Goal: Task Accomplishment & Management: Complete application form

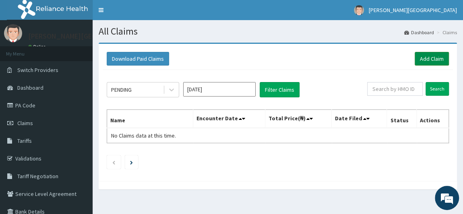
click at [433, 62] on link "Add Claim" at bounding box center [432, 59] width 34 height 14
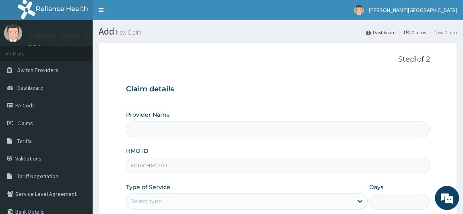
type input "[PERSON_NAME] PREMIERE HOSPITAL"
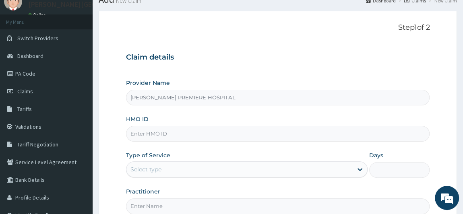
scroll to position [73, 0]
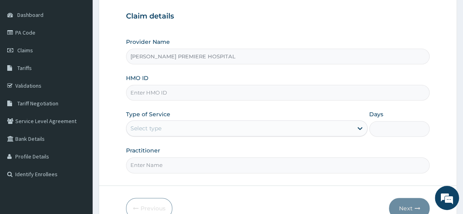
click at [159, 91] on input "HMO ID" at bounding box center [278, 93] width 304 height 16
paste input "ITX/10230/A"
type input "ITX/10230/A"
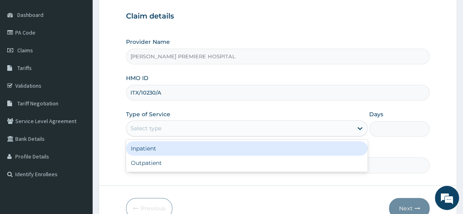
click at [158, 125] on div "Select type" at bounding box center [145, 128] width 31 height 8
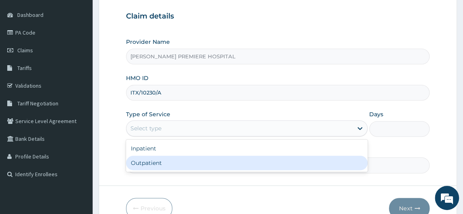
click at [154, 162] on div "Outpatient" at bounding box center [247, 163] width 242 height 14
type input "1"
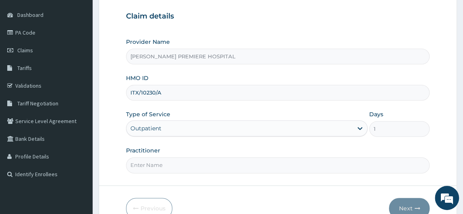
click at [164, 166] on input "Practitioner" at bounding box center [278, 165] width 304 height 16
type input "DR ALAMBA"
click at [419, 209] on button "Next" at bounding box center [409, 208] width 41 height 21
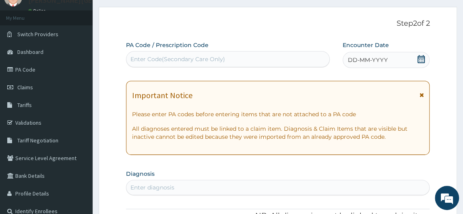
scroll to position [0, 0]
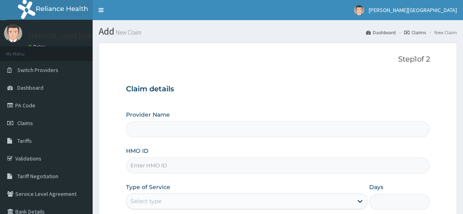
type input "[PERSON_NAME] PREMIERE HOSPITAL"
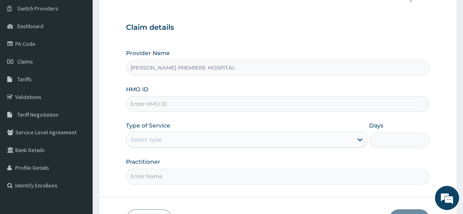
scroll to position [73, 0]
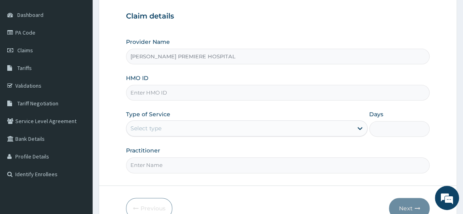
click at [168, 92] on input "HMO ID" at bounding box center [278, 93] width 304 height 16
paste input "ITX/10230/A"
type input "ITX/10230/A"
click at [183, 125] on div "Select type" at bounding box center [239, 128] width 227 height 13
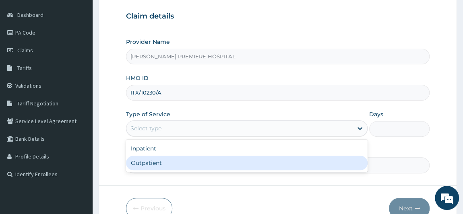
click at [160, 161] on div "Outpatient" at bounding box center [247, 163] width 242 height 14
type input "1"
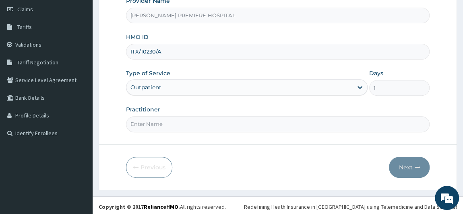
scroll to position [114, 0]
click at [191, 122] on input "Practitioner" at bounding box center [278, 124] width 304 height 16
type input "DR ALAMBA"
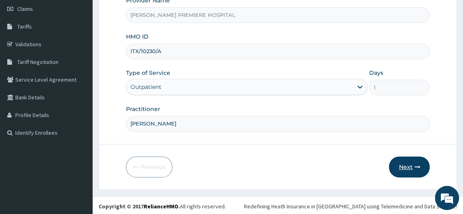
click at [415, 164] on icon "button" at bounding box center [417, 167] width 6 height 6
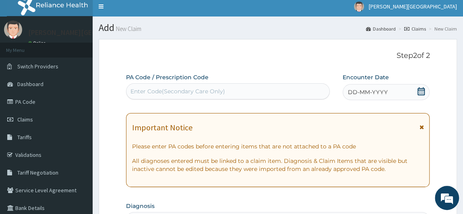
scroll to position [0, 0]
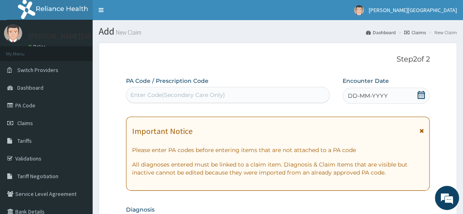
click at [424, 94] on icon at bounding box center [421, 95] width 8 height 8
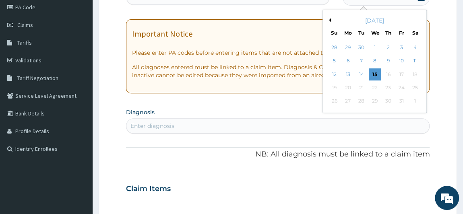
scroll to position [110, 0]
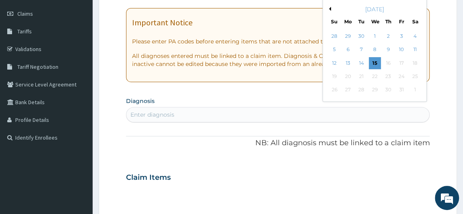
click at [328, 9] on button "Previous Month" at bounding box center [329, 9] width 4 height 4
click at [363, 76] on div "23" at bounding box center [361, 76] width 12 height 12
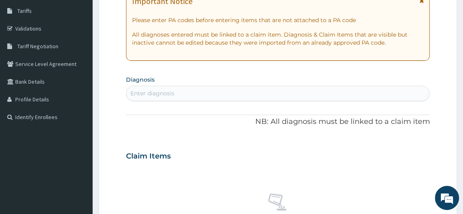
scroll to position [146, 0]
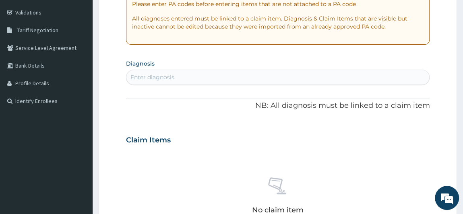
click at [288, 76] on div "Enter diagnosis" at bounding box center [277, 77] width 303 height 13
type input "malaria"
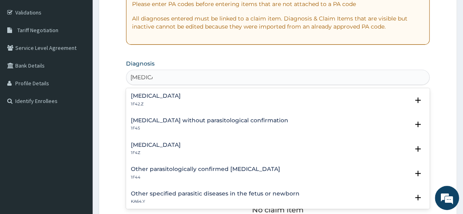
click at [181, 101] on p "1F42.Z" at bounding box center [156, 104] width 50 height 6
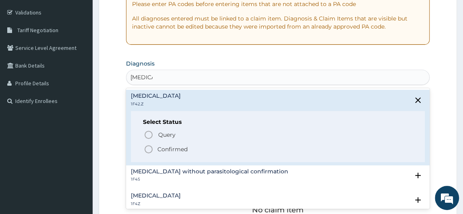
click at [178, 145] on p "Confirmed" at bounding box center [172, 149] width 30 height 8
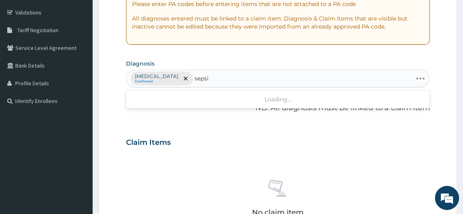
type input "sepsis"
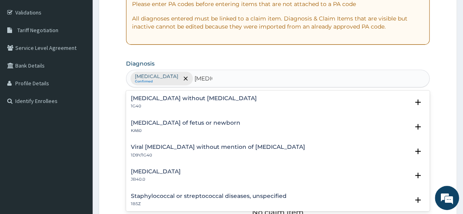
click at [146, 107] on p "1G40" at bounding box center [194, 107] width 126 height 6
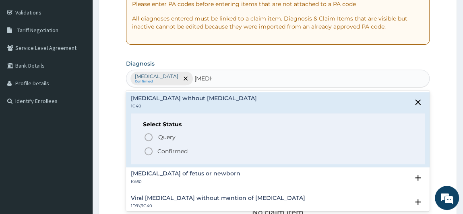
click at [159, 151] on p "Confirmed" at bounding box center [172, 151] width 30 height 8
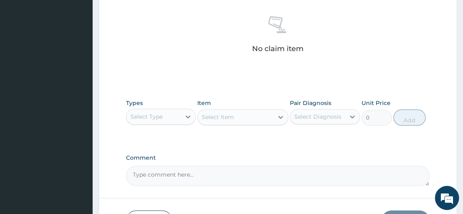
scroll to position [329, 0]
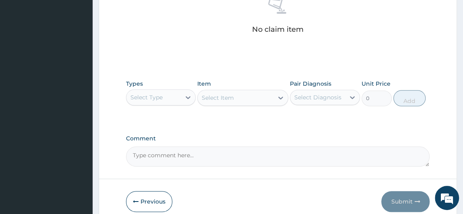
click at [160, 98] on div "Select Type" at bounding box center [146, 97] width 32 height 8
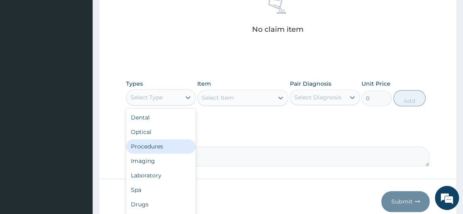
click at [147, 142] on div "Procedures" at bounding box center [161, 146] width 70 height 14
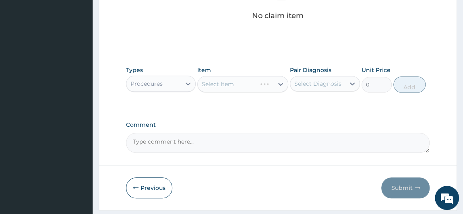
scroll to position [365, 0]
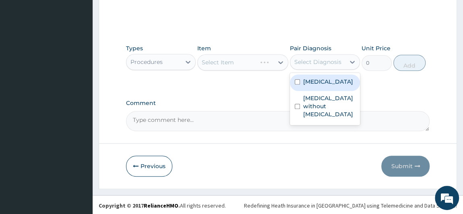
click at [324, 63] on div "Select Diagnosis" at bounding box center [317, 62] width 47 height 8
click at [328, 86] on label "Plasmodium malariae malaria without complication" at bounding box center [328, 82] width 50 height 8
checkbox input "true"
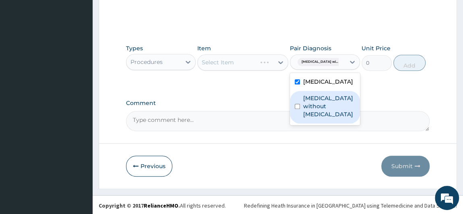
click at [315, 118] on label "Sepsis without septic shock" at bounding box center [329, 106] width 52 height 24
checkbox input "true"
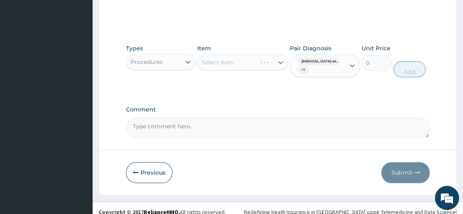
click at [209, 84] on div "Types Procedures Item Select Item Pair Diagnosis Plasmodium malariae malaria wi…" at bounding box center [278, 67] width 304 height 54
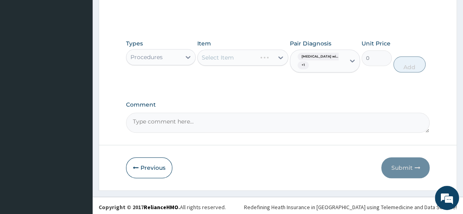
scroll to position [371, 0]
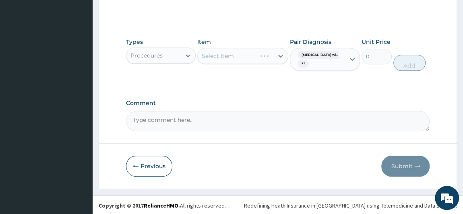
click at [246, 55] on div "Select Item" at bounding box center [242, 56] width 91 height 16
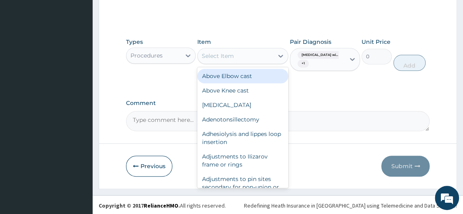
click at [257, 56] on div "Select Item" at bounding box center [236, 56] width 76 height 13
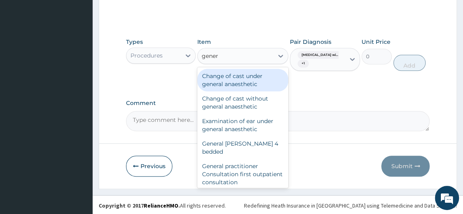
type input "genera"
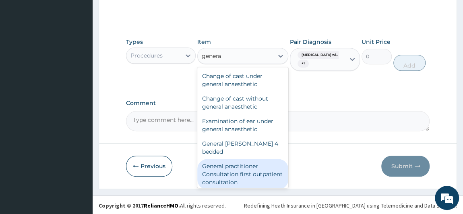
click at [252, 169] on div "General practitioner Consultation first outpatient consultation" at bounding box center [242, 174] width 91 height 31
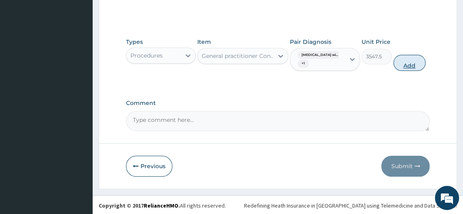
click at [415, 61] on button "Add" at bounding box center [410, 63] width 32 height 16
type input "0"
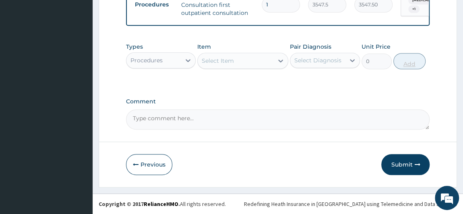
scroll to position [329, 0]
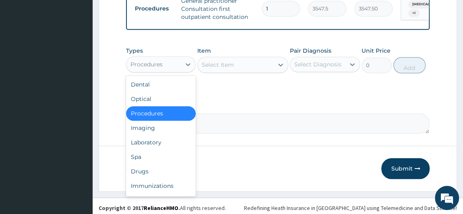
click at [174, 68] on div "Procedures" at bounding box center [153, 64] width 55 height 13
click at [159, 149] on div "Laboratory" at bounding box center [161, 142] width 70 height 14
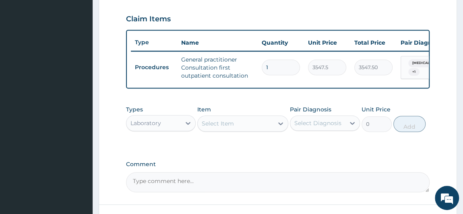
scroll to position [292, 0]
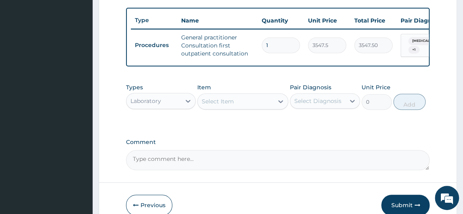
click at [243, 106] on div "Select Item" at bounding box center [236, 101] width 76 height 13
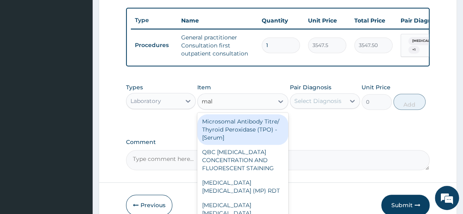
type input "mala"
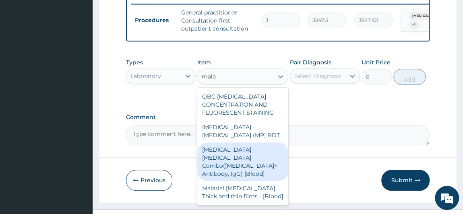
scroll to position [329, 0]
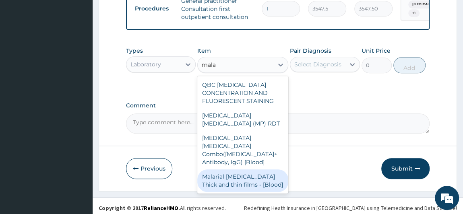
click at [265, 184] on div "Malarial [MEDICAL_DATA] Thick and thin films - [Blood]" at bounding box center [242, 181] width 91 height 23
type input "1612.5"
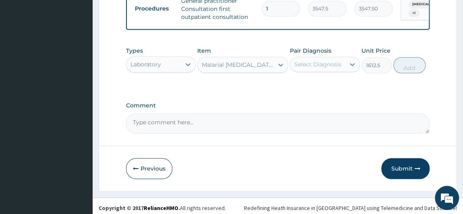
click at [335, 63] on div "Select Diagnosis" at bounding box center [317, 64] width 55 height 13
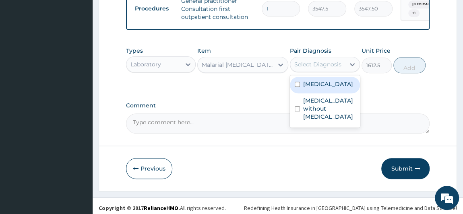
click at [335, 63] on div "Select Diagnosis" at bounding box center [317, 64] width 55 height 13
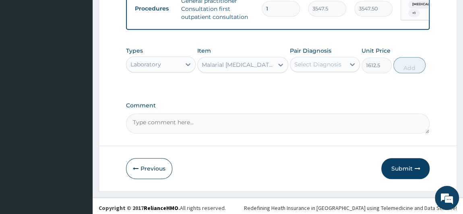
click at [322, 67] on div "Select Diagnosis" at bounding box center [317, 64] width 47 height 8
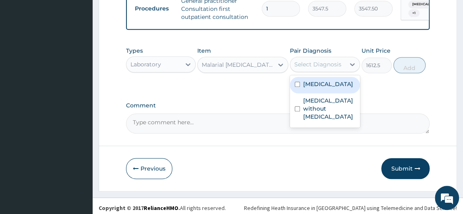
click at [311, 88] on label "Plasmodium malariae malaria without complication" at bounding box center [328, 84] width 50 height 8
checkbox input "true"
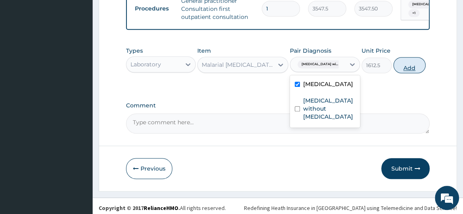
click at [413, 73] on button "Add" at bounding box center [410, 65] width 32 height 16
type input "0"
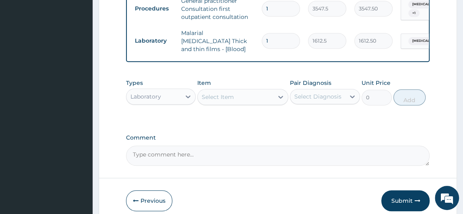
click at [260, 102] on div "Select Item" at bounding box center [236, 97] width 76 height 13
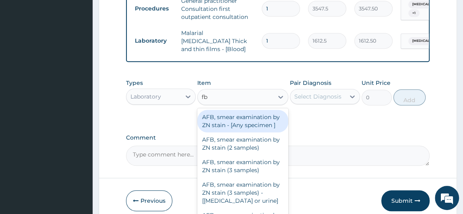
type input "fbc"
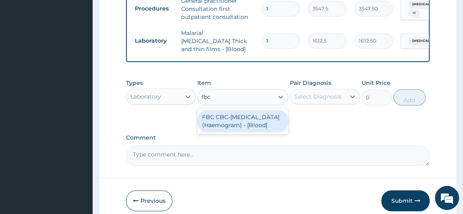
click at [241, 126] on div "FBC CBC-Complete Blood Count (Haemogram) - [Blood]" at bounding box center [242, 121] width 91 height 23
type input "4300"
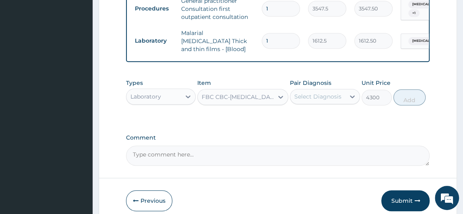
click at [335, 93] on div "Select Diagnosis" at bounding box center [317, 97] width 47 height 8
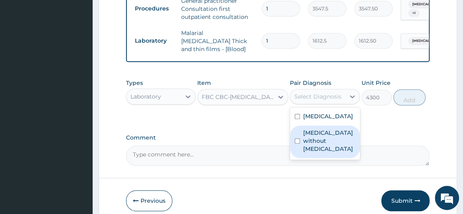
click at [321, 153] on label "Sepsis without septic shock" at bounding box center [329, 141] width 52 height 24
checkbox input "true"
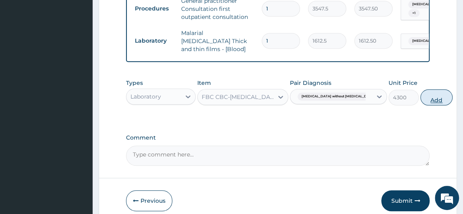
click at [420, 100] on button "Add" at bounding box center [436, 97] width 32 height 16
type input "0"
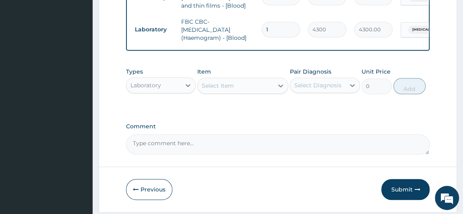
scroll to position [323, 0]
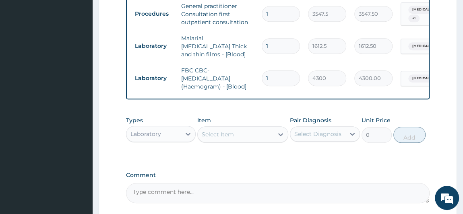
click at [174, 135] on div "Laboratory" at bounding box center [153, 134] width 55 height 13
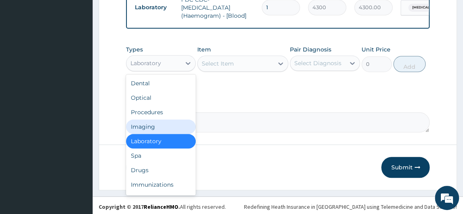
scroll to position [396, 0]
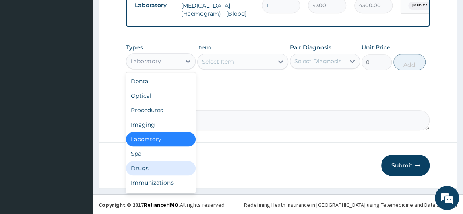
click at [157, 164] on div "Drugs" at bounding box center [161, 168] width 70 height 14
click at [157, 164] on button "Previous" at bounding box center [149, 165] width 46 height 21
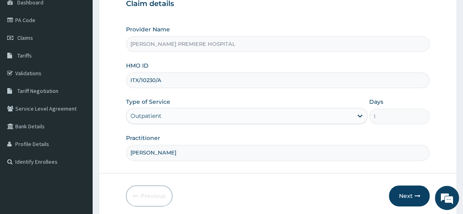
scroll to position [114, 0]
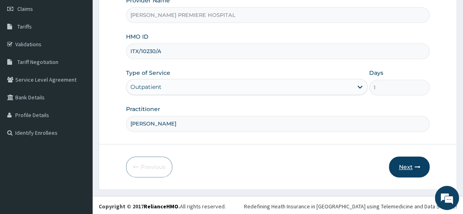
click at [415, 166] on icon "button" at bounding box center [417, 167] width 6 height 6
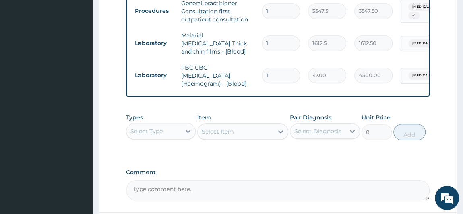
scroll to position [334, 0]
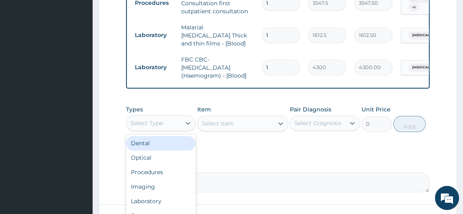
click at [167, 122] on div "Select Type" at bounding box center [153, 123] width 55 height 13
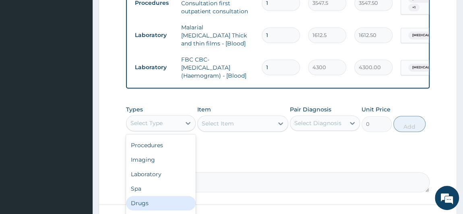
click at [151, 205] on div "Drugs" at bounding box center [161, 203] width 70 height 14
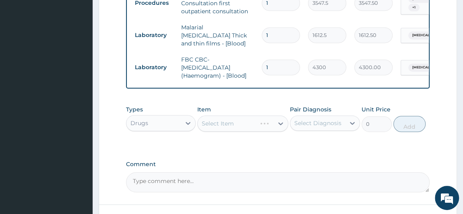
click at [309, 126] on div "Select Diagnosis" at bounding box center [317, 123] width 47 height 8
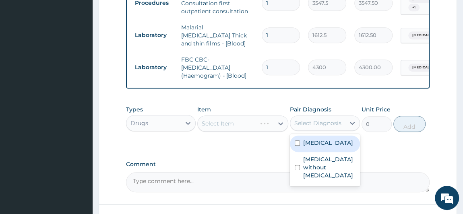
click at [321, 147] on label "Plasmodium malariae malaria without complication" at bounding box center [328, 143] width 50 height 8
checkbox input "true"
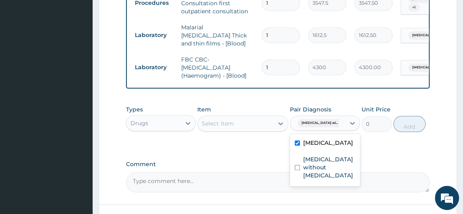
click at [257, 128] on div "Select Item" at bounding box center [236, 123] width 76 height 13
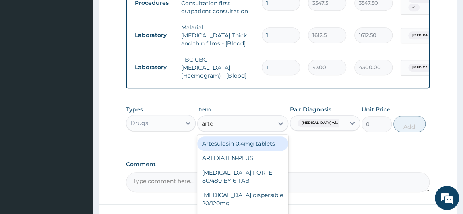
type input "artee"
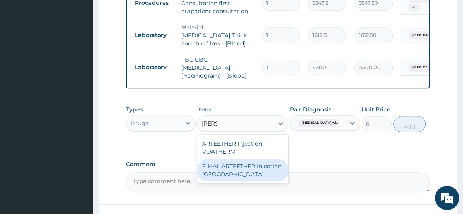
click at [264, 178] on div "E MAL ARTEETHER Injection. FIDSON" at bounding box center [242, 170] width 91 height 23
click at [264, 178] on textarea "Comment" at bounding box center [278, 182] width 304 height 20
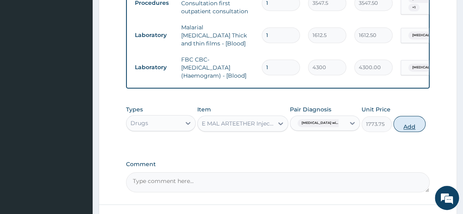
click at [426, 122] on button "Add" at bounding box center [410, 124] width 32 height 16
type input "0"
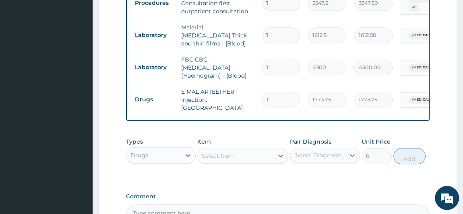
click at [245, 153] on div "Select Item" at bounding box center [236, 155] width 76 height 13
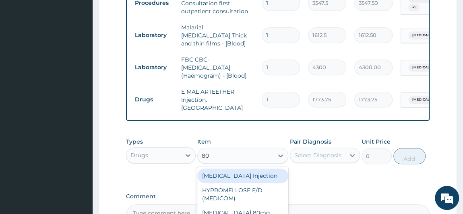
type input "80/"
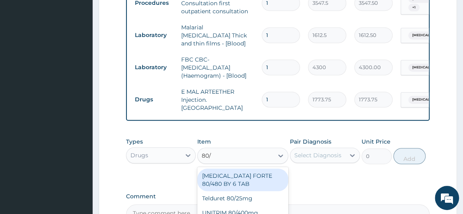
click at [243, 172] on div "COARTEM FORTE 80/480 BY 6 TAB" at bounding box center [242, 180] width 91 height 23
type input "449.35"
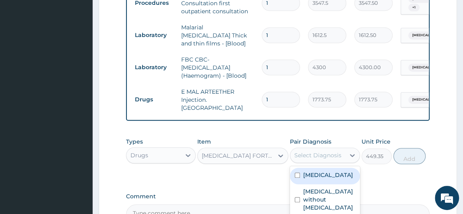
click at [323, 151] on div "Select Diagnosis" at bounding box center [317, 155] width 47 height 8
click at [311, 179] on label "Plasmodium malariae malaria without complication" at bounding box center [328, 175] width 50 height 8
checkbox input "true"
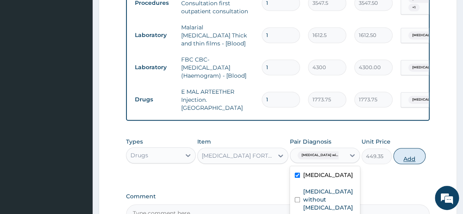
click at [418, 151] on button "Add" at bounding box center [410, 156] width 32 height 16
type input "0"
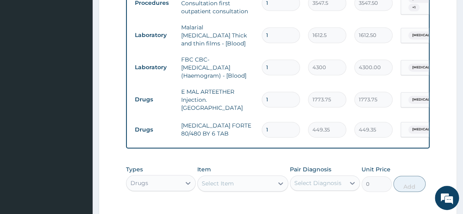
click at [280, 122] on input "1" at bounding box center [281, 130] width 38 height 16
type input "0.00"
type input "6"
type input "2696.10"
type input "5"
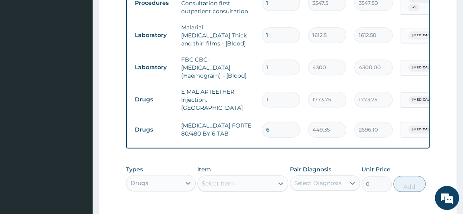
type input "2246.75"
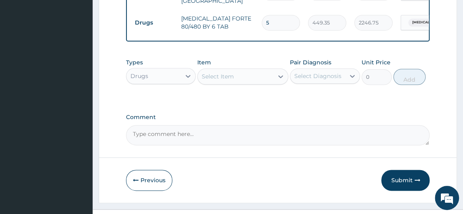
scroll to position [444, 0]
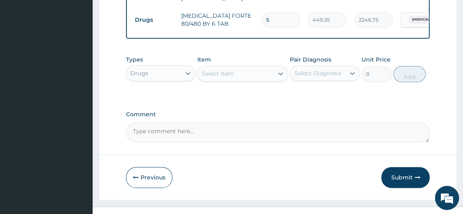
type input "5"
click at [239, 68] on div "Select Item" at bounding box center [236, 73] width 76 height 13
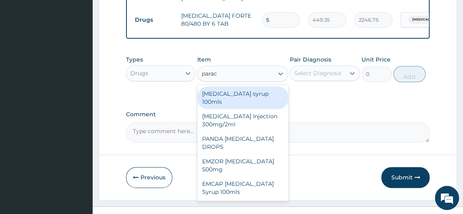
type input "parace"
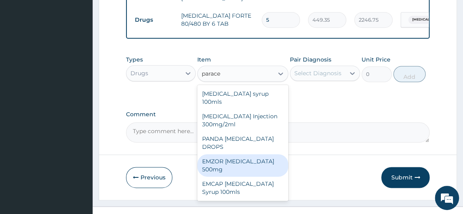
click at [260, 154] on div "EMZOR PARACETAMOL 500mg" at bounding box center [242, 165] width 91 height 23
type input "23.65"
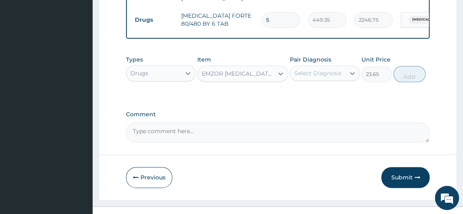
click at [330, 69] on div "Select Diagnosis" at bounding box center [317, 73] width 47 height 8
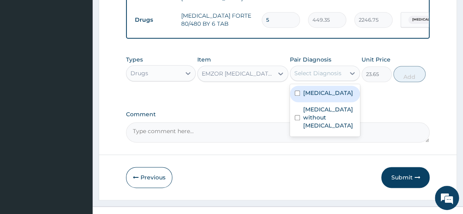
click at [327, 97] on label "[MEDICAL_DATA]" at bounding box center [328, 93] width 50 height 8
checkbox input "true"
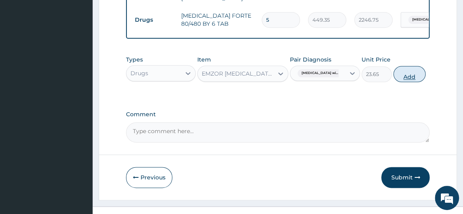
click at [424, 68] on button "Add" at bounding box center [410, 74] width 32 height 16
type input "0"
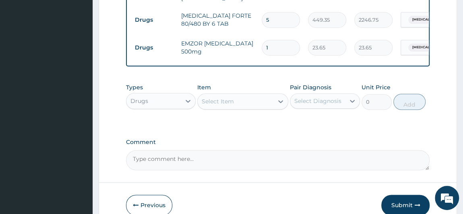
type input "18"
type input "425.70"
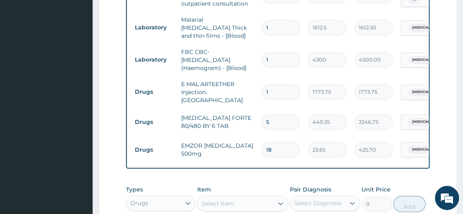
scroll to position [366, 0]
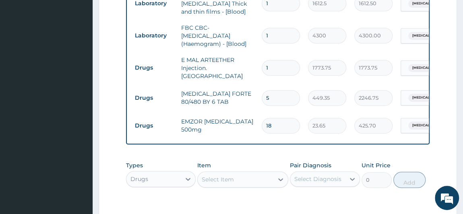
type input "18"
click at [254, 162] on div "Item Select Item" at bounding box center [242, 175] width 91 height 27
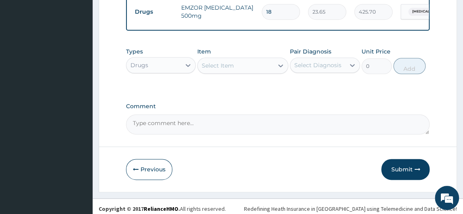
scroll to position [481, 0]
click at [405, 166] on button "Submit" at bounding box center [405, 169] width 48 height 21
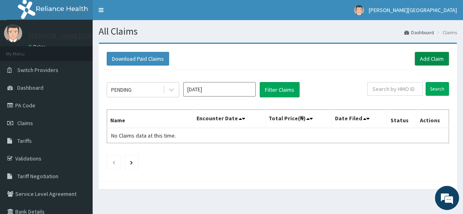
click at [433, 55] on link "Add Claim" at bounding box center [432, 59] width 34 height 14
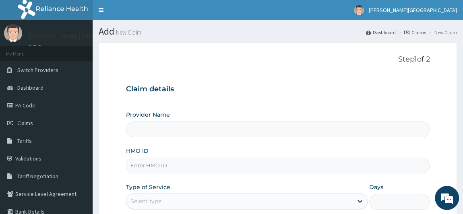
type input "[PERSON_NAME] PREMIERE HOSPITAL"
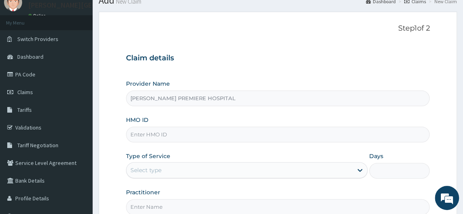
scroll to position [73, 0]
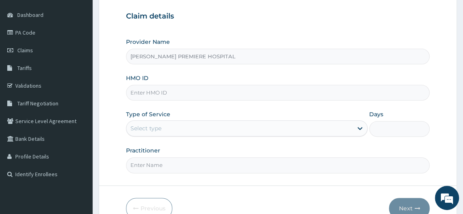
click at [199, 91] on input "HMO ID" at bounding box center [278, 93] width 304 height 16
paste input "SBG/10093/F"
type input "SBG/10093/F"
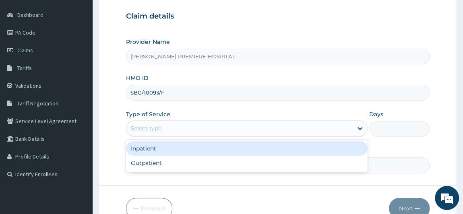
click at [246, 129] on div "Select type" at bounding box center [239, 128] width 227 height 13
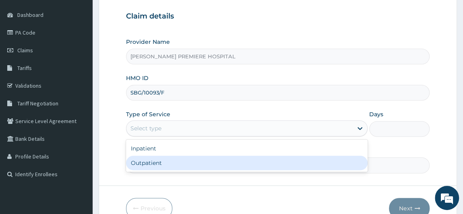
click at [188, 162] on div "Outpatient" at bounding box center [247, 163] width 242 height 14
type input "1"
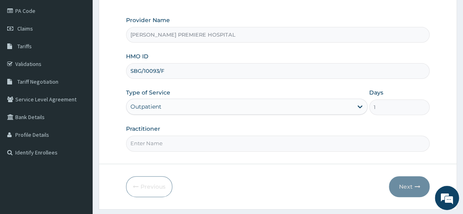
scroll to position [110, 0]
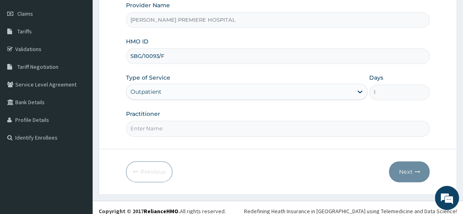
click at [235, 121] on input "Practitioner" at bounding box center [278, 129] width 304 height 16
type input "DR ALAMBA"
click at [404, 176] on button "Next" at bounding box center [409, 172] width 41 height 21
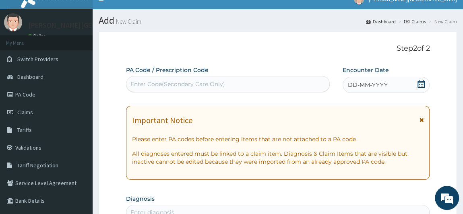
scroll to position [0, 0]
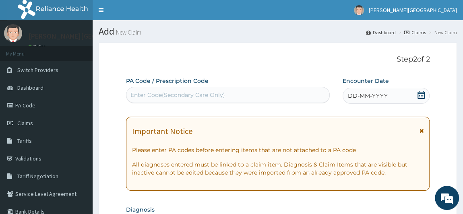
click at [423, 93] on icon at bounding box center [421, 95] width 7 height 8
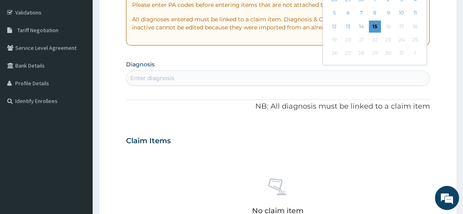
scroll to position [110, 0]
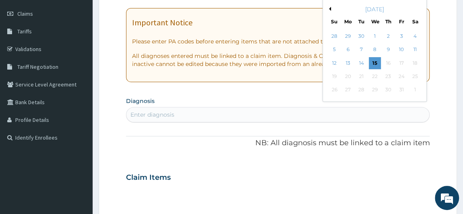
click at [331, 7] on div "October 2025" at bounding box center [374, 9] width 97 height 8
click at [329, 9] on button "Previous Month" at bounding box center [329, 9] width 4 height 4
click at [363, 75] on div "23" at bounding box center [361, 76] width 12 height 12
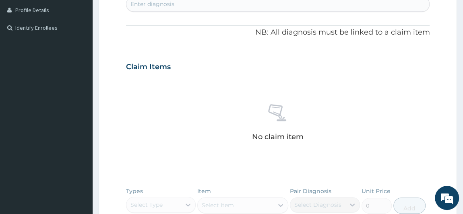
scroll to position [183, 0]
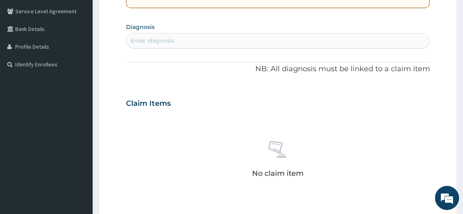
click at [291, 43] on div "Enter diagnosis" at bounding box center [277, 40] width 303 height 13
type input "malaria"
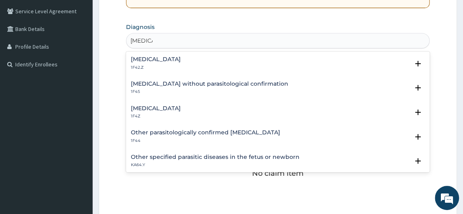
click at [181, 60] on h4 "Plasmodium malariae malaria without complication" at bounding box center [156, 59] width 50 height 6
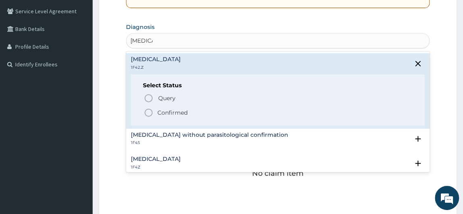
click at [171, 109] on p "Confirmed" at bounding box center [172, 113] width 30 height 8
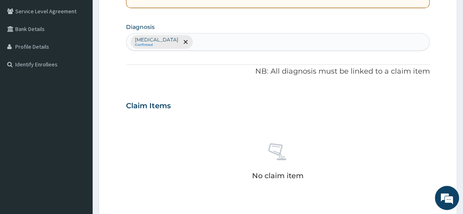
click at [171, 109] on div "Claim Items" at bounding box center [278, 104] width 304 height 21
click at [304, 37] on div "Plasmodium malariae malaria without complication Confirmed" at bounding box center [277, 41] width 303 height 17
type input "worm"
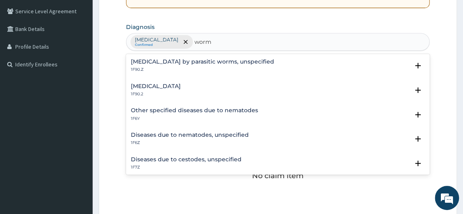
click at [181, 87] on h4 "Intestinal helminthiasis, unspecified" at bounding box center [156, 86] width 50 height 6
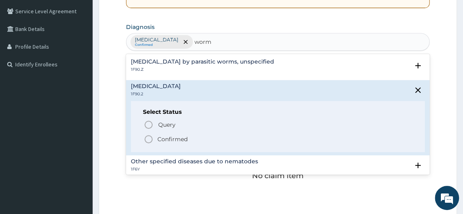
click at [173, 138] on p "Confirmed" at bounding box center [172, 139] width 30 height 8
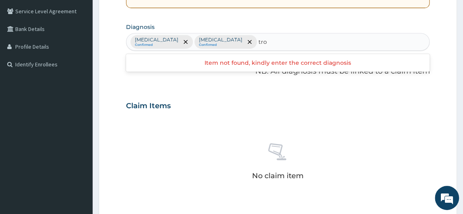
type input "tro"
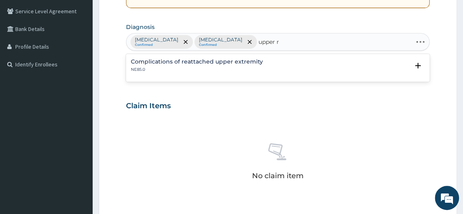
type input "upper"
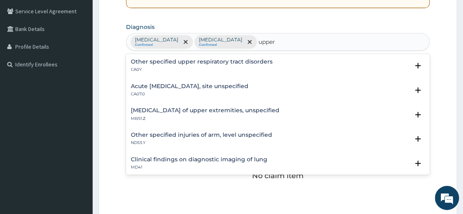
click at [192, 64] on div "Other specified upper respiratory tract disorders CA0Y" at bounding box center [202, 66] width 142 height 14
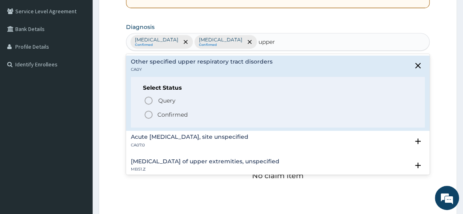
click at [181, 114] on p "Confirmed" at bounding box center [172, 115] width 30 height 8
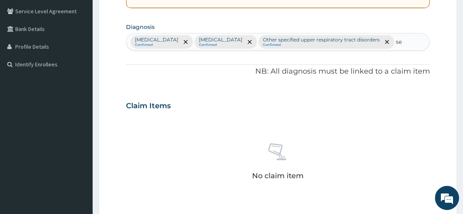
type input "s"
type input "i"
type input "t"
type input "p"
type input "b"
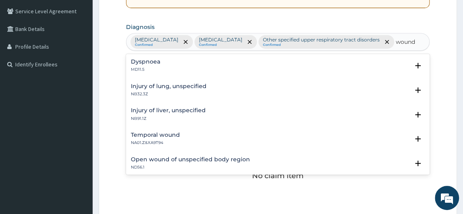
type input "wound"
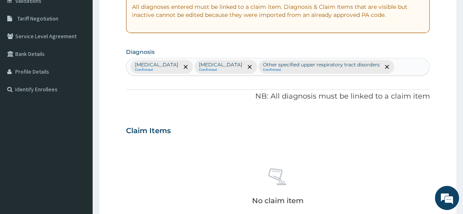
scroll to position [146, 0]
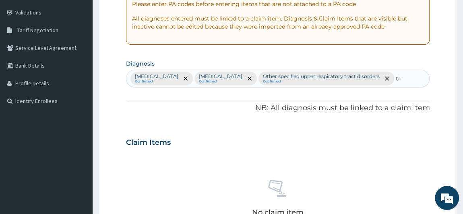
type input "t"
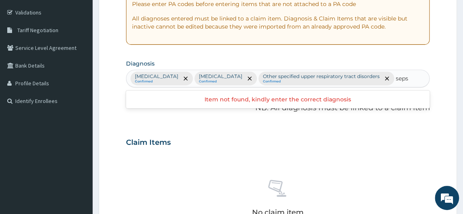
type input "sepsi"
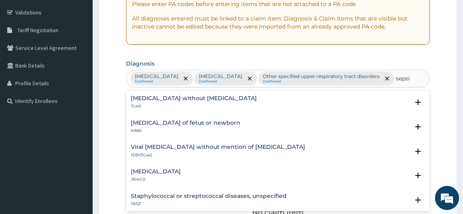
click at [170, 101] on h4 "Sepsis without septic shock" at bounding box center [194, 98] width 126 height 6
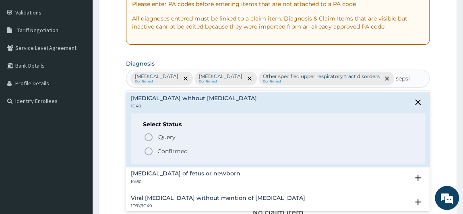
click at [156, 156] on span "Confirmed" at bounding box center [278, 152] width 269 height 10
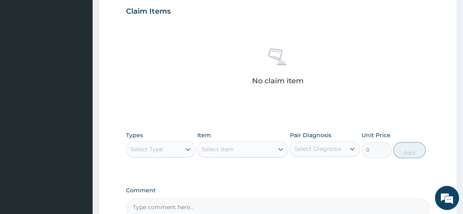
scroll to position [366, 0]
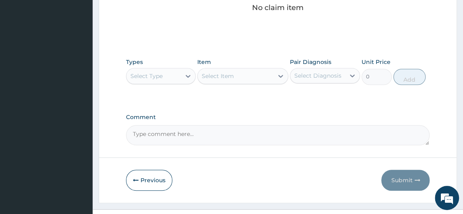
click at [171, 76] on div "Select Type" at bounding box center [153, 76] width 55 height 13
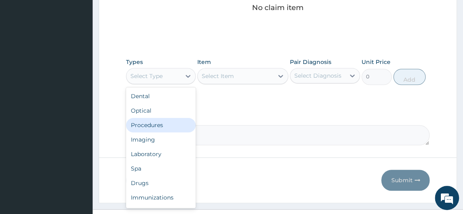
click at [154, 122] on div "Procedures" at bounding box center [161, 125] width 70 height 14
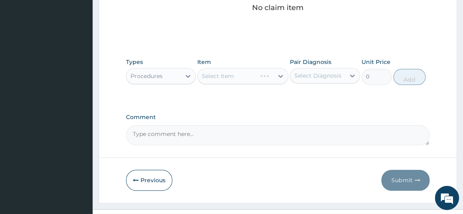
click at [311, 76] on div "Select Diagnosis" at bounding box center [317, 76] width 47 height 8
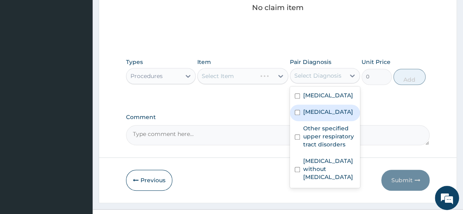
scroll to position [21, 0]
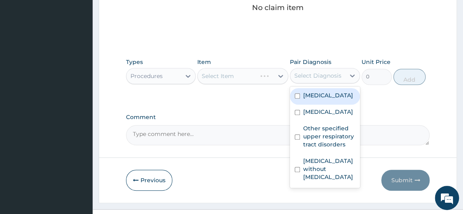
click at [335, 96] on label "Plasmodium malariae malaria without complication" at bounding box center [328, 95] width 50 height 8
checkbox input "true"
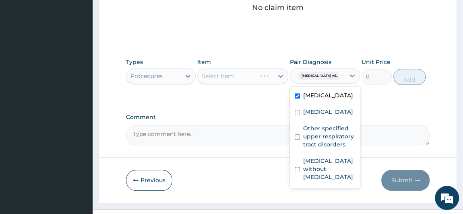
scroll to position [13, 0]
click at [319, 116] on label "Intestinal helminthiasis, unspecified" at bounding box center [328, 112] width 50 height 8
checkbox input "true"
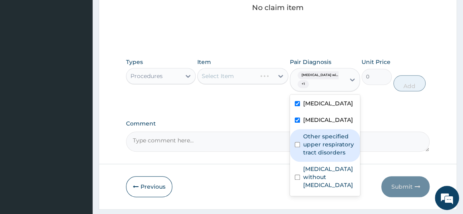
click at [309, 157] on label "Other specified upper respiratory tract disorders" at bounding box center [329, 145] width 52 height 24
checkbox input "true"
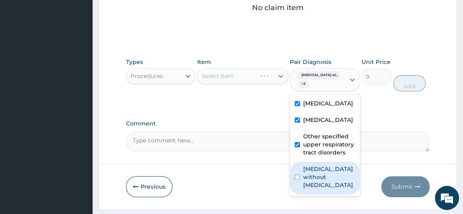
click at [309, 189] on label "Sepsis without septic shock" at bounding box center [329, 177] width 52 height 24
checkbox input "true"
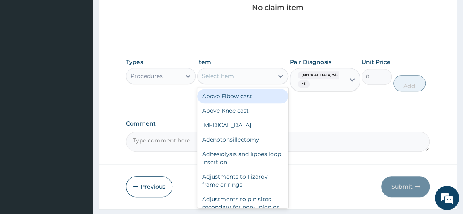
click at [241, 75] on div "Select Item" at bounding box center [236, 76] width 76 height 13
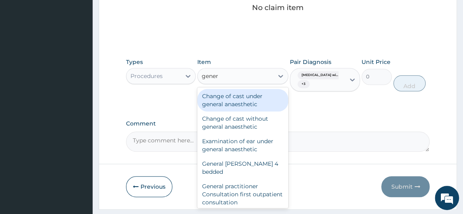
type input "genera"
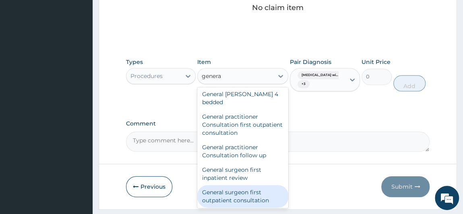
scroll to position [73, 0]
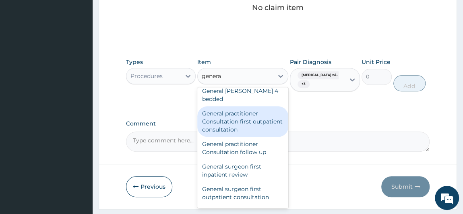
click at [254, 120] on div "General practitioner Consultation first outpatient consultation" at bounding box center [242, 121] width 91 height 31
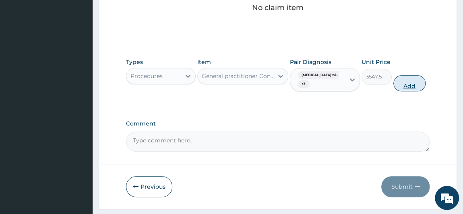
click at [424, 84] on button "Add" at bounding box center [410, 83] width 32 height 16
type input "0"
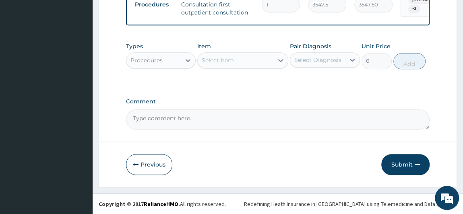
scroll to position [344, 0]
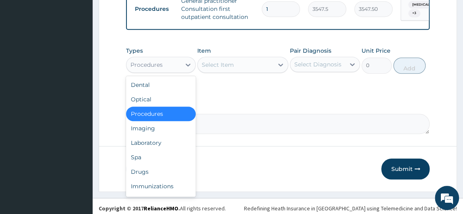
click at [173, 68] on div "Procedures" at bounding box center [153, 64] width 55 height 13
click at [150, 148] on div "Laboratory" at bounding box center [161, 143] width 70 height 14
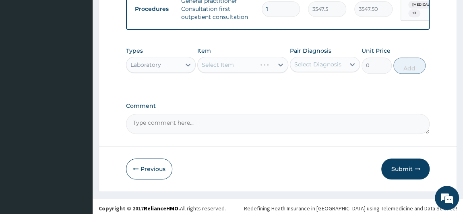
click at [322, 67] on div "Select Diagnosis" at bounding box center [317, 64] width 47 height 8
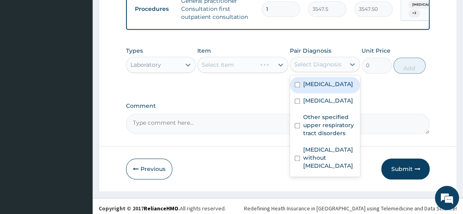
click at [314, 88] on label "Plasmodium malariae malaria without complication" at bounding box center [328, 84] width 50 height 8
checkbox input "true"
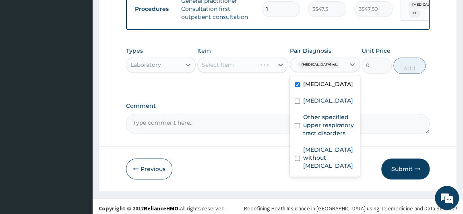
click at [241, 70] on div "Select Item" at bounding box center [242, 65] width 91 height 16
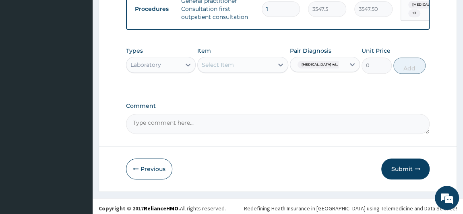
click at [248, 67] on div "Select Item" at bounding box center [236, 64] width 76 height 13
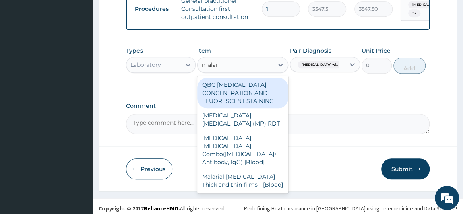
type input "malaria"
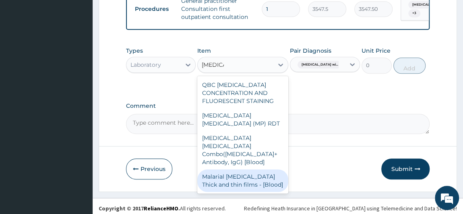
click at [234, 176] on div "Malarial Parasite Thick and thin films - [Blood]" at bounding box center [242, 181] width 91 height 23
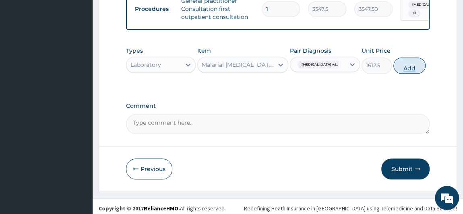
click at [425, 71] on button "Add" at bounding box center [410, 66] width 32 height 16
type input "0"
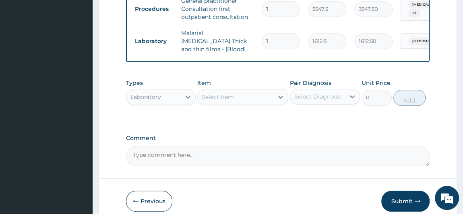
click at [228, 97] on div "Select Item" at bounding box center [218, 97] width 32 height 8
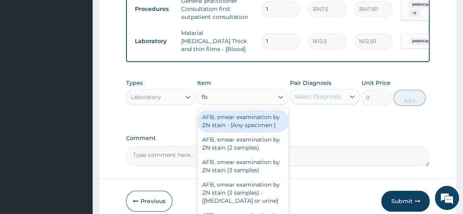
type input "fbc"
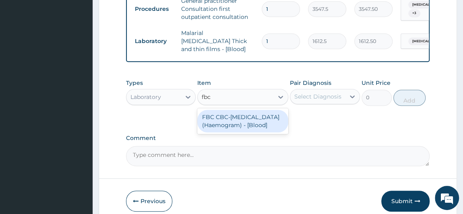
click at [240, 117] on div "FBC CBC-Complete Blood Count (Haemogram) - [Blood]" at bounding box center [242, 121] width 91 height 23
type input "4300"
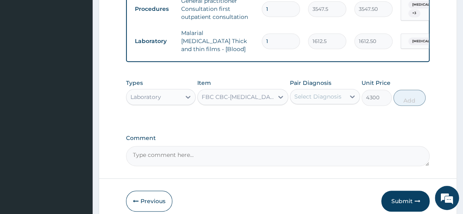
click at [304, 97] on div "Select Diagnosis" at bounding box center [317, 97] width 47 height 8
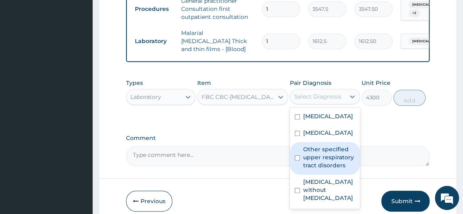
scroll to position [21, 0]
click at [333, 170] on label "Other specified upper respiratory tract disorders" at bounding box center [329, 157] width 52 height 24
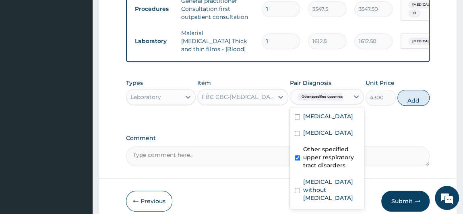
click at [326, 170] on label "Other specified upper respiratory tract disorders" at bounding box center [331, 157] width 56 height 24
checkbox input "false"
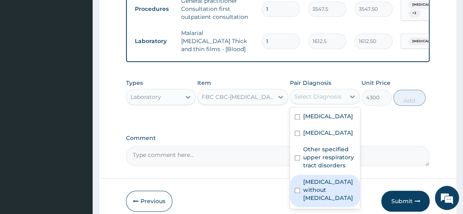
click at [319, 202] on label "Sepsis without septic shock" at bounding box center [329, 190] width 52 height 24
checkbox input "true"
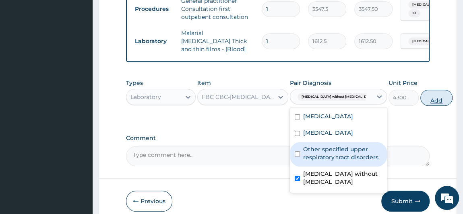
click at [420, 97] on button "Add" at bounding box center [436, 98] width 32 height 16
type input "0"
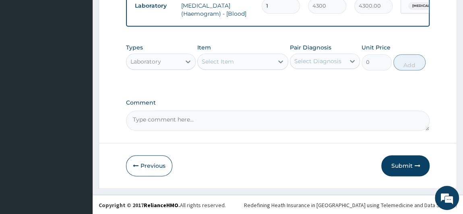
scroll to position [412, 0]
click at [166, 62] on div "Laboratory" at bounding box center [153, 61] width 55 height 13
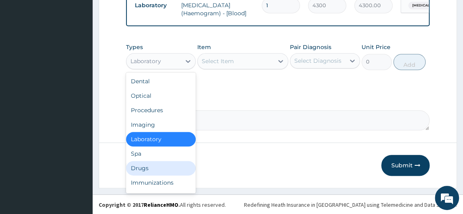
click at [136, 165] on div "Drugs" at bounding box center [161, 168] width 70 height 14
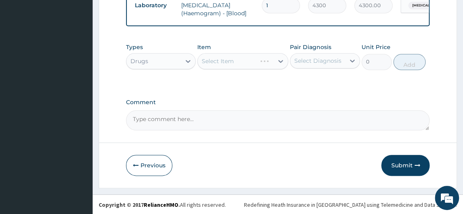
click at [310, 60] on div "Select Diagnosis" at bounding box center [317, 61] width 47 height 8
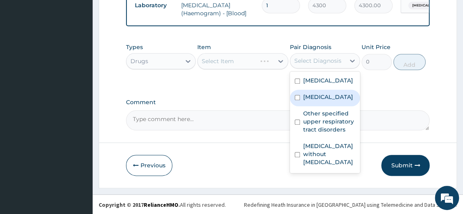
click at [319, 101] on label "Intestinal helminthiasis, unspecified" at bounding box center [328, 97] width 50 height 8
checkbox input "true"
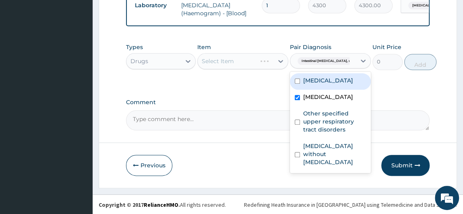
click at [231, 85] on div "Types Drugs Item Select Item Pair Diagnosis option Intestinal helminthiasis, un…" at bounding box center [278, 62] width 304 height 47
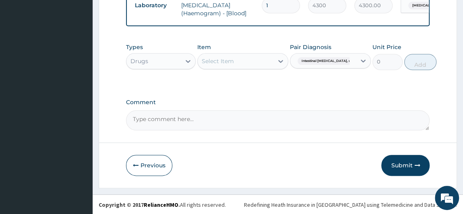
click at [238, 66] on div "Select Item" at bounding box center [236, 61] width 76 height 13
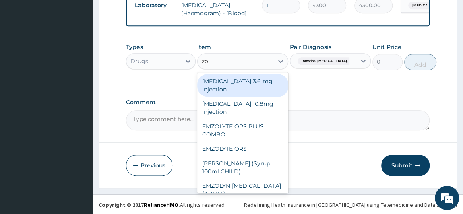
type input "zola"
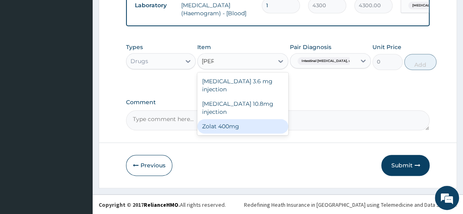
click at [252, 119] on div "Zolat 400mg" at bounding box center [242, 126] width 91 height 14
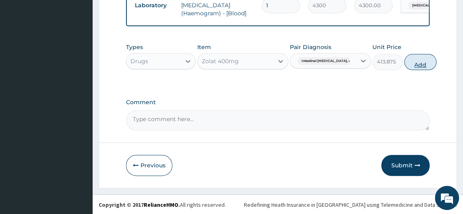
click at [412, 66] on button "Add" at bounding box center [420, 62] width 32 height 16
type input "0"
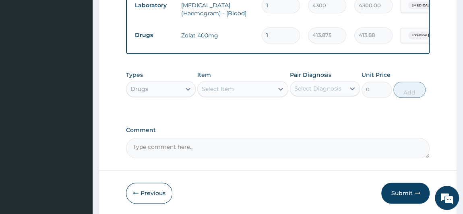
type input "0.00"
type input "2"
type input "827.75"
type input "2"
click at [248, 94] on div "Select Item" at bounding box center [236, 89] width 76 height 13
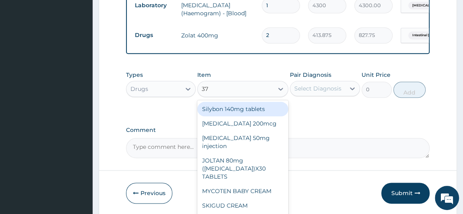
type input "375"
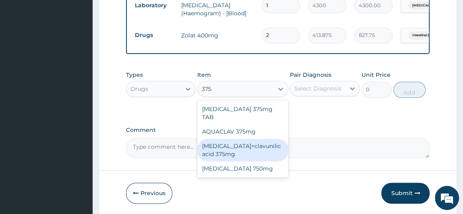
click at [242, 149] on div "Amoxicillin+clavunilic acid 375mg" at bounding box center [242, 150] width 91 height 23
type input "300"
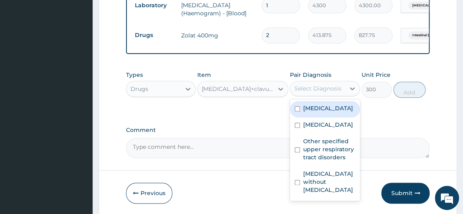
click at [339, 87] on div "Select Diagnosis" at bounding box center [317, 89] width 47 height 8
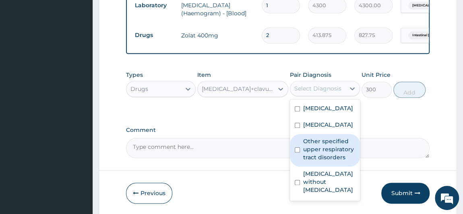
scroll to position [21, 0]
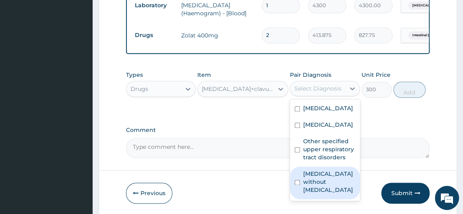
click at [321, 194] on label "[MEDICAL_DATA] without [MEDICAL_DATA]" at bounding box center [329, 182] width 52 height 24
checkbox input "true"
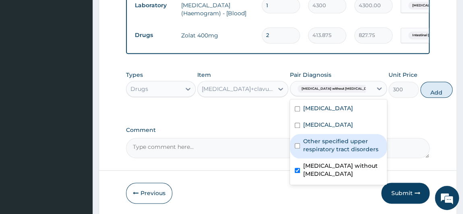
click at [323, 153] on label "Other specified upper respiratory tract disorders" at bounding box center [342, 145] width 79 height 16
checkbox input "true"
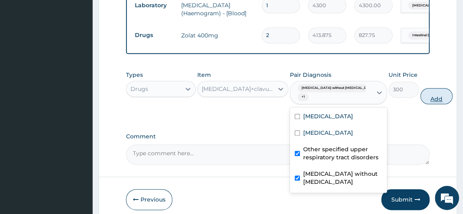
click at [420, 94] on button "Add" at bounding box center [436, 96] width 32 height 16
type input "0"
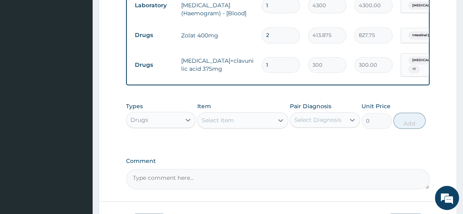
type input "10"
type input "3000.00"
type input "10"
click at [258, 122] on div "Select Item" at bounding box center [236, 120] width 76 height 13
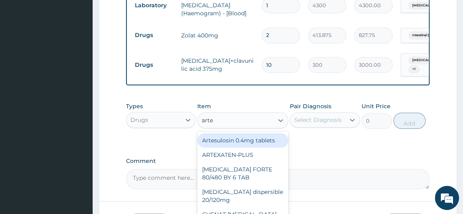
type input "artem"
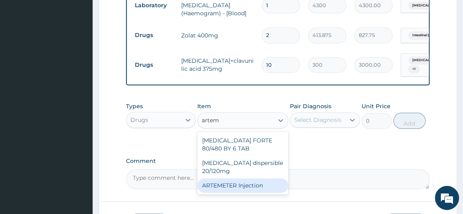
click at [249, 187] on div "ARTEMETER Injection" at bounding box center [242, 185] width 91 height 14
type input "946"
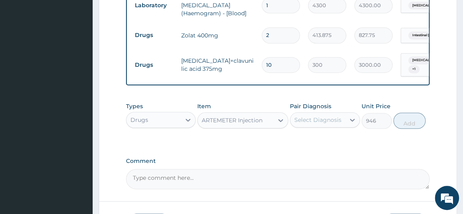
click at [327, 120] on div "Select Diagnosis" at bounding box center [317, 120] width 47 height 8
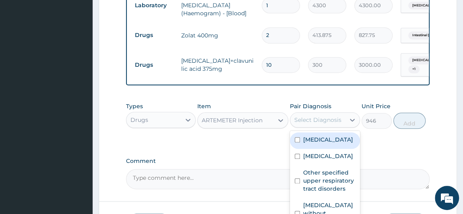
click at [326, 144] on label "[MEDICAL_DATA]" at bounding box center [328, 140] width 50 height 8
checkbox input "true"
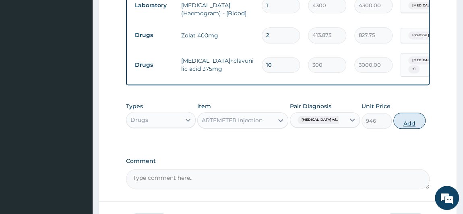
click at [410, 120] on button "Add" at bounding box center [410, 121] width 32 height 16
type input "0"
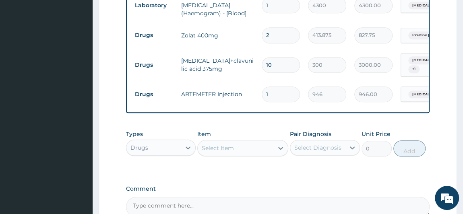
click at [242, 148] on div "Select Item" at bounding box center [236, 148] width 76 height 13
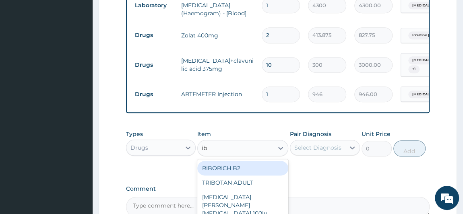
type input "ibu"
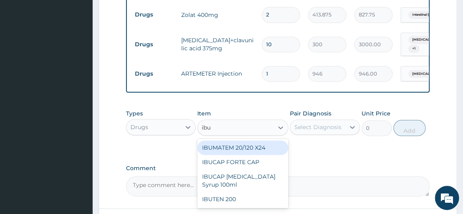
scroll to position [448, 0]
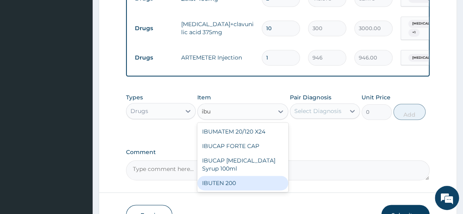
click at [234, 180] on div "IBUTEN 200" at bounding box center [242, 183] width 91 height 14
type input "82.775"
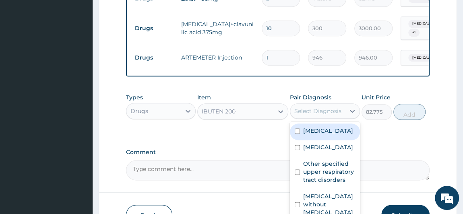
click at [321, 109] on div "Select Diagnosis" at bounding box center [317, 111] width 47 height 8
click at [312, 135] on label "Plasmodium malariae malaria without complication" at bounding box center [328, 131] width 50 height 8
checkbox input "true"
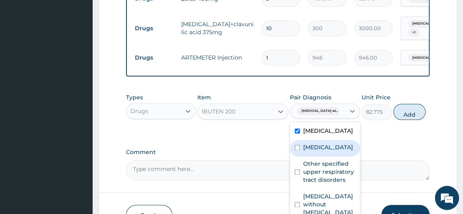
scroll to position [13, 0]
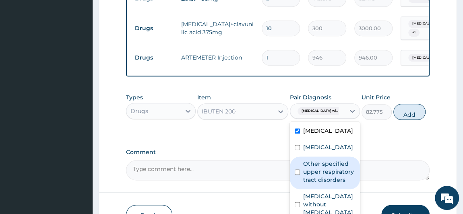
click at [316, 184] on label "Other specified upper respiratory tract disorders" at bounding box center [329, 172] width 52 height 24
checkbox input "true"
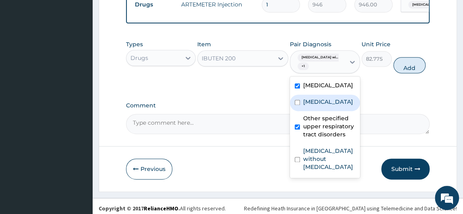
scroll to position [505, 0]
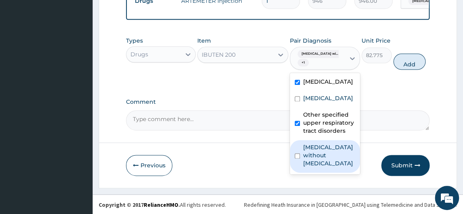
click at [340, 168] on label "Sepsis without septic shock" at bounding box center [329, 155] width 52 height 24
checkbox input "true"
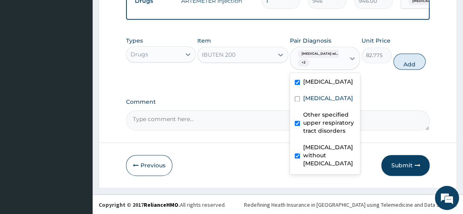
click at [330, 135] on label "Other specified upper respiratory tract disorders" at bounding box center [329, 123] width 52 height 24
checkbox input "false"
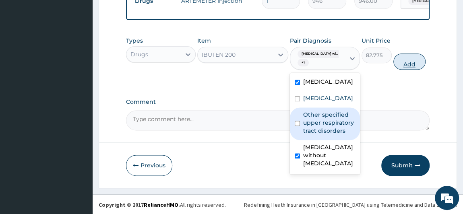
click at [419, 64] on button "Add" at bounding box center [410, 62] width 32 height 16
type input "0"
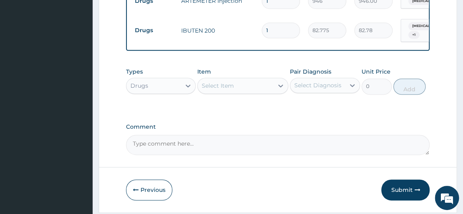
type input "0.00"
type input "9"
type input "744.98"
type input "9"
click at [215, 87] on div "Select Item" at bounding box center [218, 86] width 32 height 8
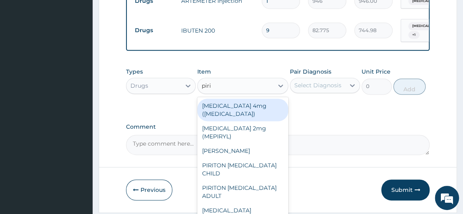
type input "pirit"
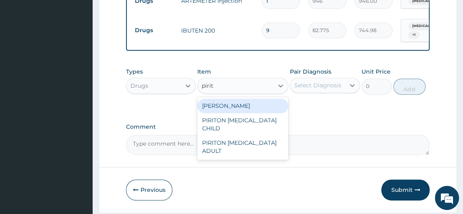
click at [213, 103] on div "PIRITON TAB EVANS" at bounding box center [242, 106] width 91 height 14
click at [213, 103] on div "Types Drugs Item option IBUTEN 200, selected. option PIRITON TAB EVANS focused,…" at bounding box center [278, 87] width 304 height 47
type input "23.65"
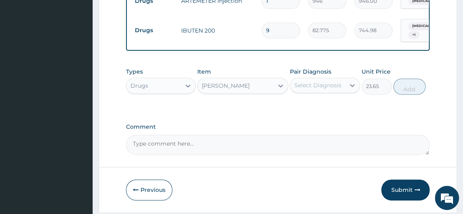
click at [334, 88] on div "Select Diagnosis" at bounding box center [317, 85] width 47 height 8
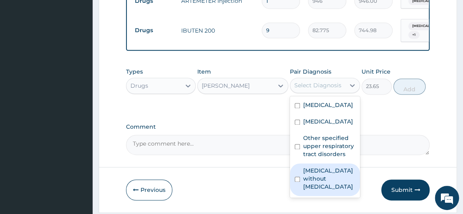
scroll to position [21, 0]
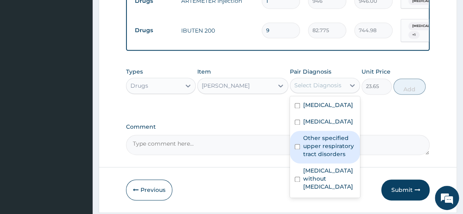
click at [331, 158] on label "Other specified upper respiratory tract disorders" at bounding box center [329, 146] width 52 height 24
checkbox input "true"
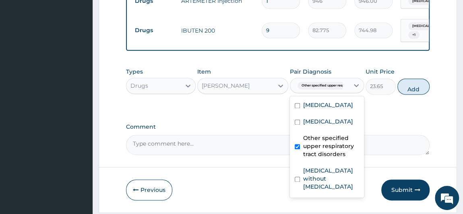
scroll to position [13, 0]
click at [412, 81] on button "Add" at bounding box center [414, 87] width 32 height 16
type input "0"
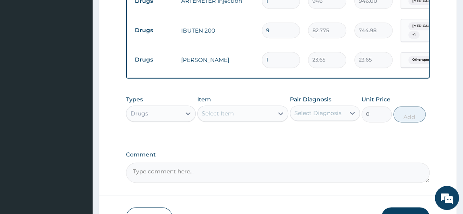
type input "0.00"
type input "5"
type input "118.25"
type input "5"
click at [239, 114] on div "Select Item" at bounding box center [236, 113] width 76 height 13
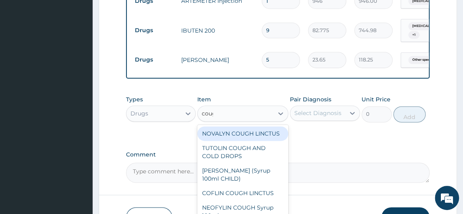
type input "cough"
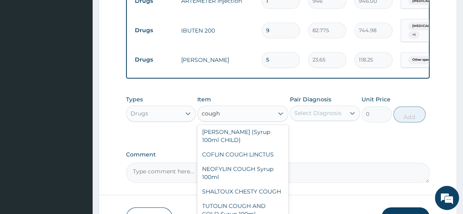
scroll to position [73, 0]
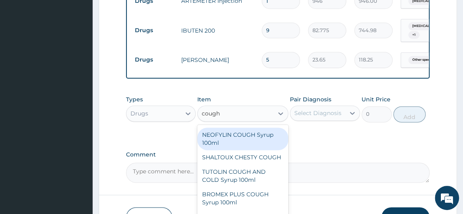
click at [257, 145] on div "NEOFYLIN COUGH Syrup 100ml" at bounding box center [242, 139] width 91 height 23
type input "1419"
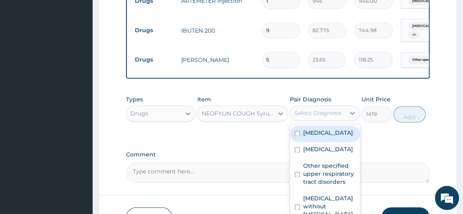
click at [336, 113] on div "Select Diagnosis" at bounding box center [317, 113] width 47 height 8
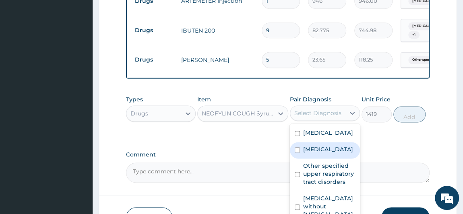
scroll to position [21, 0]
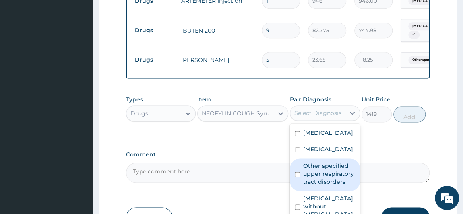
click at [326, 186] on label "Other specified upper respiratory tract disorders" at bounding box center [329, 174] width 52 height 24
checkbox input "true"
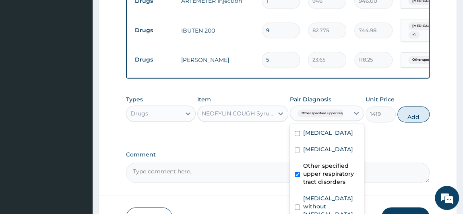
scroll to position [13, 0]
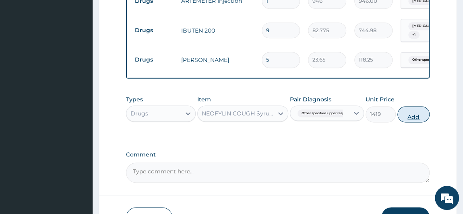
click at [415, 111] on button "Add" at bounding box center [414, 114] width 32 height 16
type input "0"
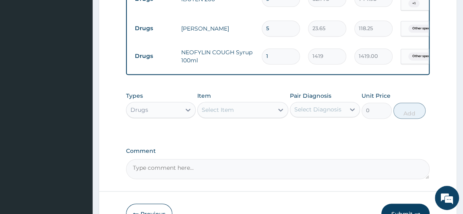
scroll to position [578, 0]
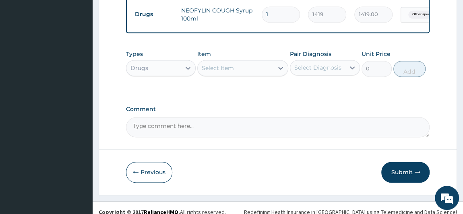
click at [232, 72] on div "Select Item" at bounding box center [236, 68] width 76 height 13
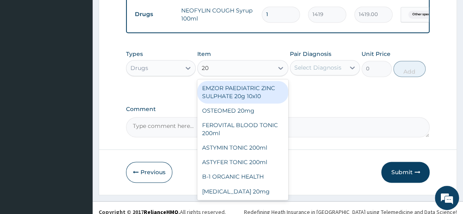
type input "20/"
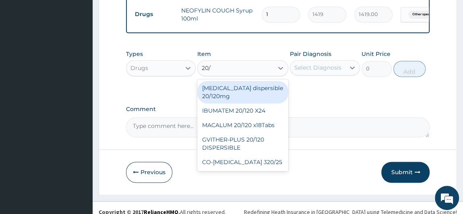
click at [246, 97] on div "Coartem dispersible 20/120mg" at bounding box center [242, 92] width 91 height 23
type input "112.3375"
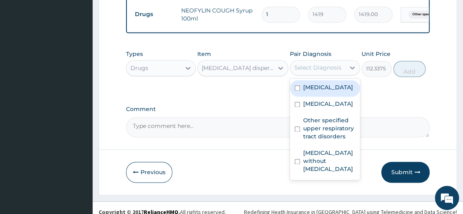
click at [315, 70] on div "Select Diagnosis" at bounding box center [317, 68] width 47 height 8
click at [317, 91] on label "Plasmodium malariae malaria without complication" at bounding box center [328, 87] width 50 height 8
checkbox input "true"
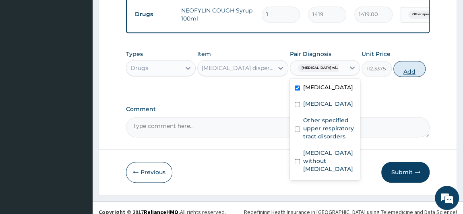
click at [415, 69] on button "Add" at bounding box center [410, 69] width 32 height 16
type input "0"
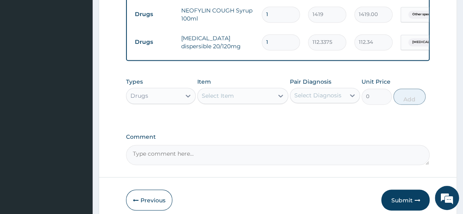
type input "18"
type input "2022.08"
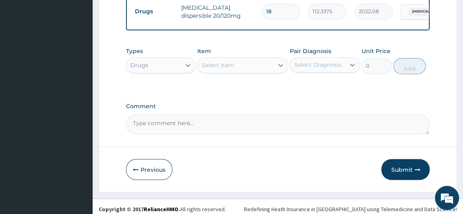
scroll to position [613, 0]
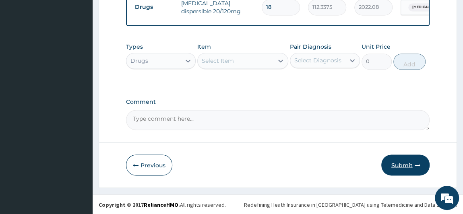
type input "18"
click at [410, 166] on button "Submit" at bounding box center [405, 165] width 48 height 21
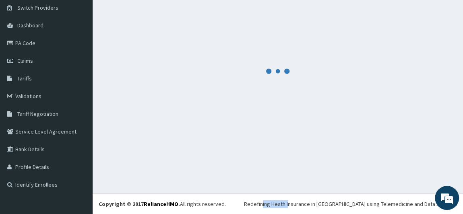
scroll to position [62, 0]
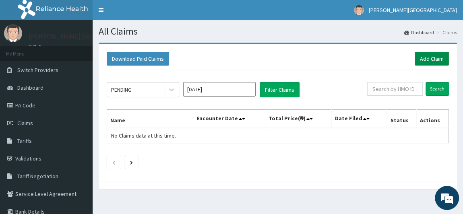
click at [431, 57] on link "Add Claim" at bounding box center [432, 59] width 34 height 14
drag, startPoint x: 431, startPoint y: 57, endPoint x: 398, endPoint y: 59, distance: 33.1
click at [430, 57] on link "Add Claim" at bounding box center [432, 59] width 34 height 14
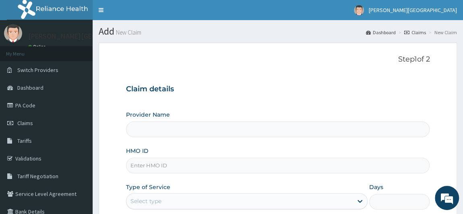
type input "BRONK PREMIERE HOSPITAL"
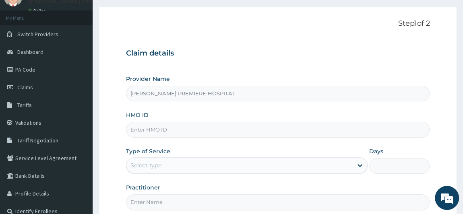
scroll to position [36, 0]
click at [187, 127] on input "HMO ID" at bounding box center [278, 130] width 304 height 16
paste input "SBG/10093/B"
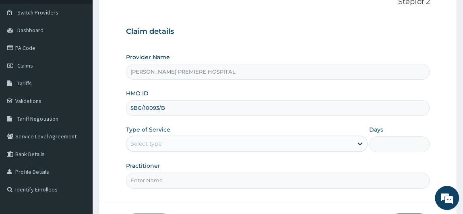
scroll to position [73, 0]
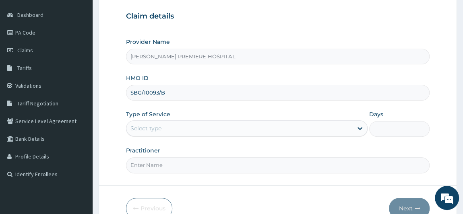
type input "SBG/10093/B"
click at [173, 122] on div "Select type" at bounding box center [239, 128] width 227 height 13
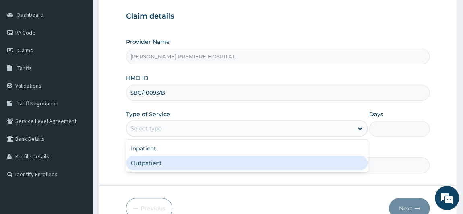
click at [164, 163] on div "Outpatient" at bounding box center [247, 163] width 242 height 14
type input "1"
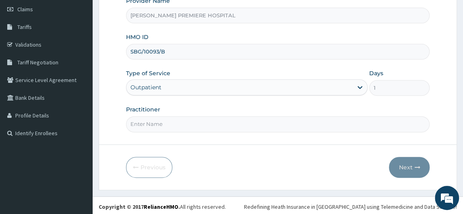
scroll to position [114, 0]
click at [167, 121] on input "Practitioner" at bounding box center [278, 124] width 304 height 16
type input "DR ALAMBA"
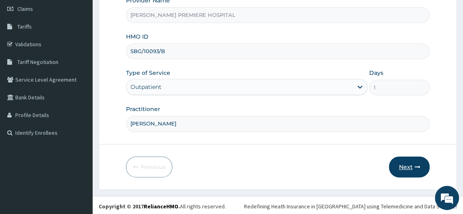
click at [409, 164] on button "Next" at bounding box center [409, 167] width 41 height 21
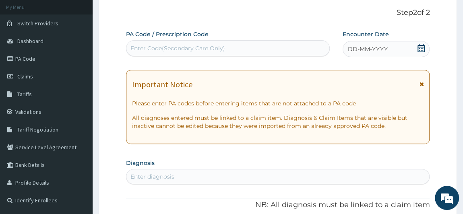
scroll to position [41, 0]
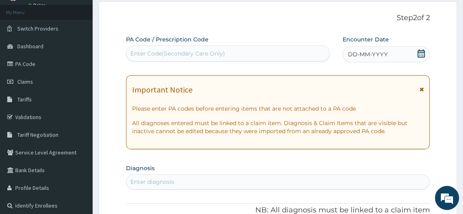
click at [419, 56] on icon at bounding box center [421, 54] width 8 height 8
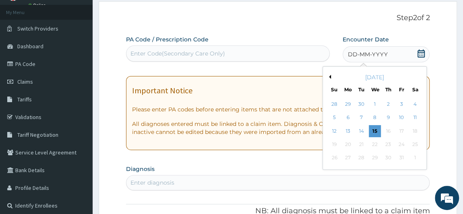
click at [329, 75] on button "Previous Month" at bounding box center [329, 77] width 4 height 4
click at [363, 144] on div "23" at bounding box center [361, 145] width 12 height 12
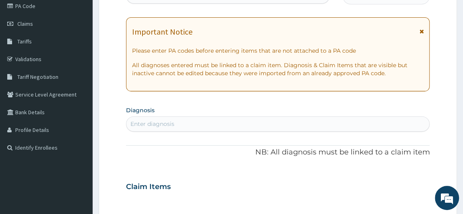
scroll to position [114, 0]
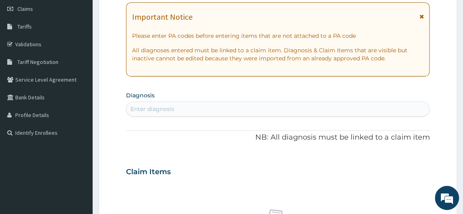
click at [387, 114] on div "Enter diagnosis" at bounding box center [277, 109] width 303 height 13
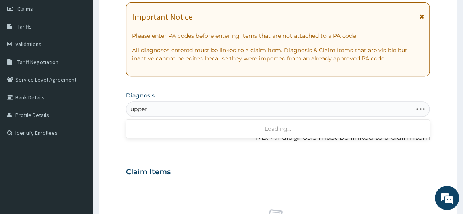
type input "upper"
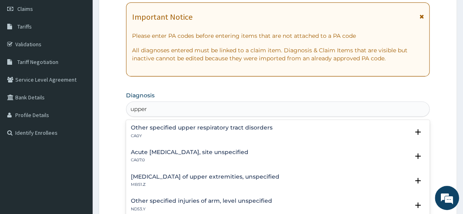
click at [257, 130] on h4 "Other specified upper respiratory tract disorders" at bounding box center [202, 128] width 142 height 6
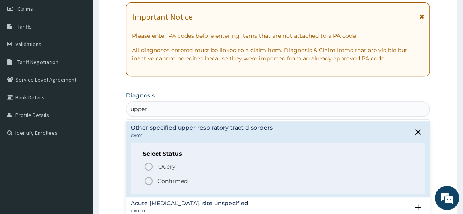
click at [176, 178] on p "Confirmed" at bounding box center [172, 181] width 30 height 8
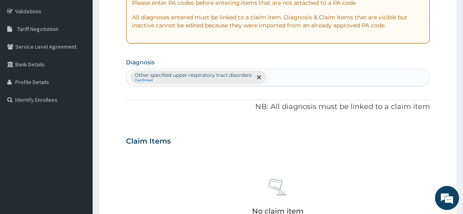
scroll to position [188, 0]
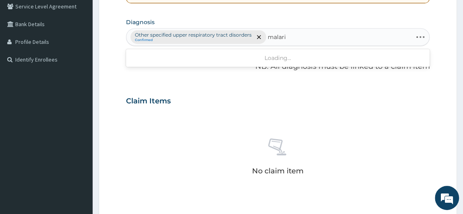
type input "malaria"
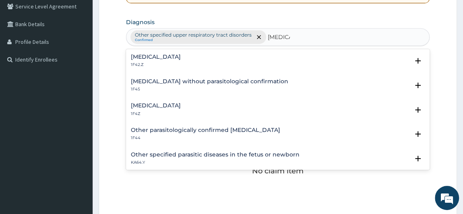
click at [291, 62] on div "Plasmodium malariae malaria without complication 1F42.Z" at bounding box center [278, 61] width 294 height 14
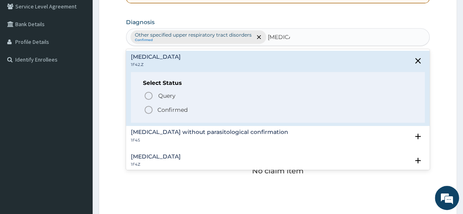
click at [186, 108] on p "Confirmed" at bounding box center [172, 110] width 30 height 8
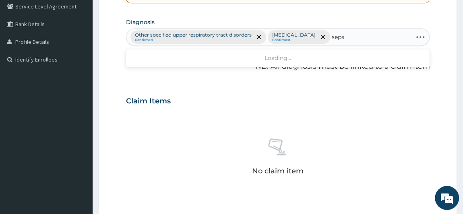
type input "sepsi"
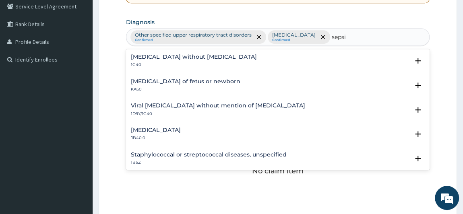
click at [208, 68] on div "Sepsis without septic shock 1G40" at bounding box center [194, 61] width 126 height 14
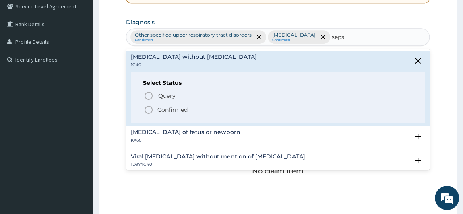
click at [183, 114] on p "Confirmed" at bounding box center [172, 110] width 30 height 8
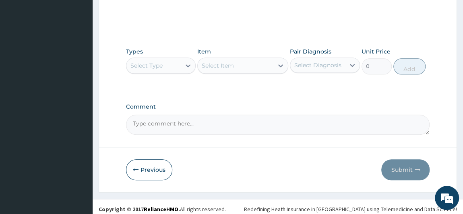
scroll to position [380, 0]
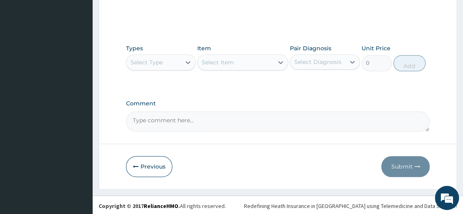
click at [173, 61] on div "Select Type" at bounding box center [153, 62] width 55 height 13
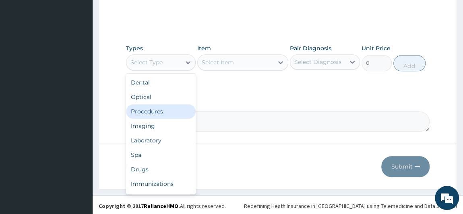
click at [161, 109] on div "Procedures" at bounding box center [161, 111] width 70 height 14
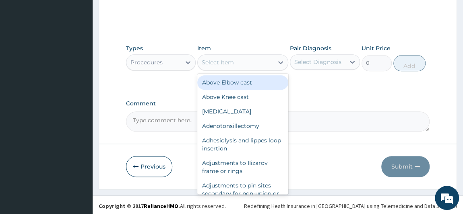
click at [263, 62] on div "Select Item" at bounding box center [236, 62] width 76 height 13
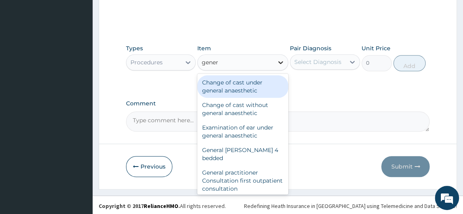
type input "genera"
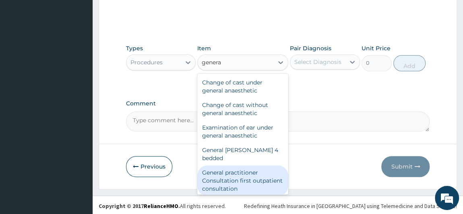
click at [252, 168] on div "General practitioner Consultation first outpatient consultation" at bounding box center [242, 181] width 91 height 31
type input "3547.5"
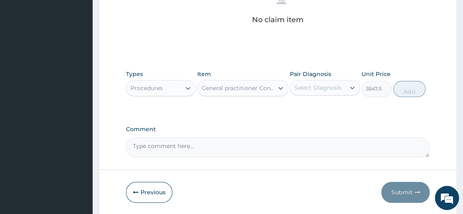
scroll to position [343, 0]
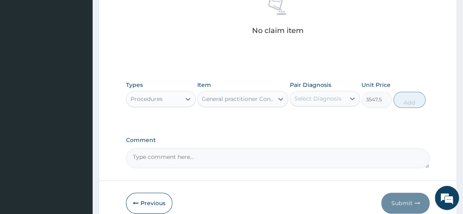
click at [338, 97] on div "Select Diagnosis" at bounding box center [317, 99] width 47 height 8
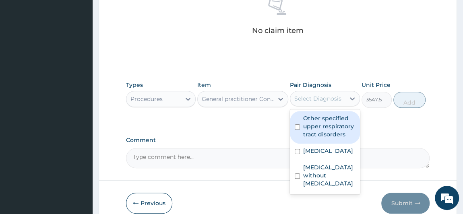
click at [326, 121] on label "Other specified upper respiratory tract disorders" at bounding box center [329, 126] width 52 height 24
checkbox input "true"
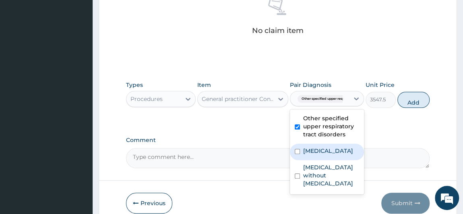
click at [321, 152] on label "Plasmodium malariae malaria without complication" at bounding box center [328, 151] width 50 height 8
checkbox input "true"
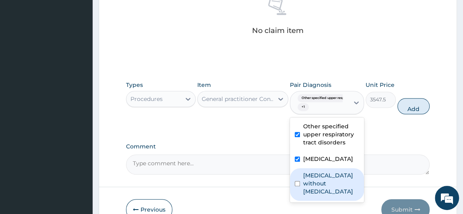
click at [331, 196] on label "Sepsis without septic shock" at bounding box center [331, 184] width 56 height 24
checkbox input "true"
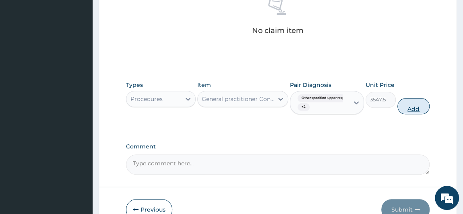
click at [419, 104] on button "Add" at bounding box center [414, 106] width 32 height 16
type input "0"
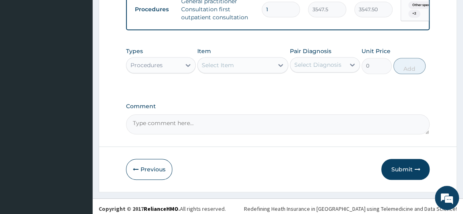
click at [226, 69] on div "Select Item" at bounding box center [218, 65] width 32 height 8
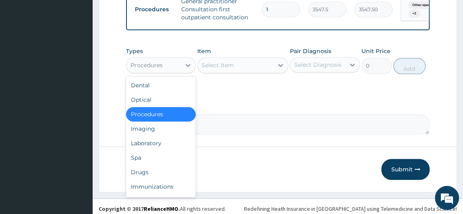
click at [161, 63] on div "Procedures" at bounding box center [153, 65] width 55 height 13
click at [141, 146] on div "Laboratory" at bounding box center [161, 143] width 70 height 14
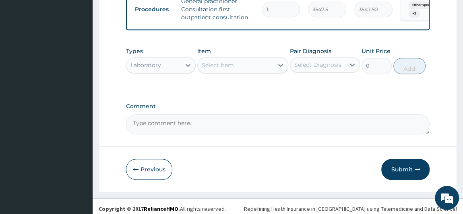
click at [317, 69] on div "Select Diagnosis" at bounding box center [317, 65] width 47 height 8
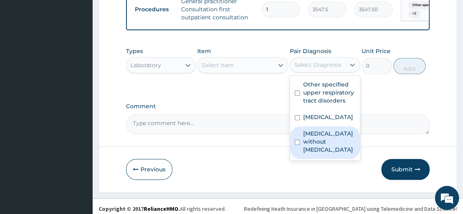
click at [314, 154] on label "Sepsis without septic shock" at bounding box center [329, 142] width 52 height 24
checkbox input "true"
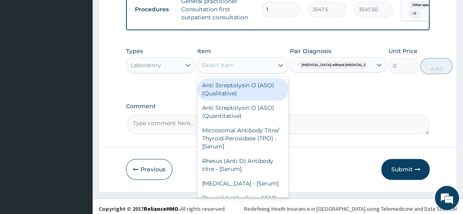
click at [229, 67] on div "Select Item" at bounding box center [218, 65] width 32 height 8
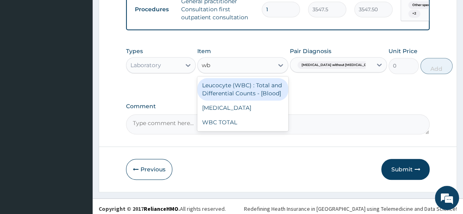
type input "wbc"
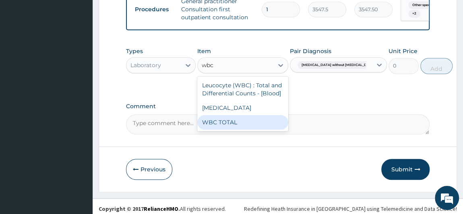
click at [232, 125] on div "WBC TOTAL" at bounding box center [242, 122] width 91 height 14
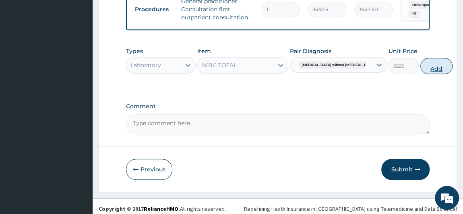
click at [420, 72] on button "Add" at bounding box center [436, 66] width 32 height 16
type input "0"
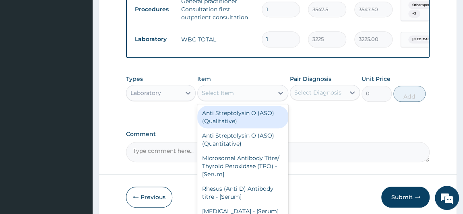
click at [239, 99] on div "Select Item" at bounding box center [236, 93] width 76 height 13
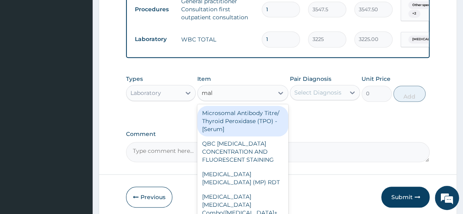
type input "mala"
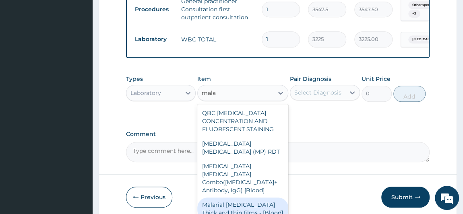
click at [227, 204] on div "Malarial Parasite Thick and thin films - [Blood]" at bounding box center [242, 209] width 91 height 23
type input "1612.5"
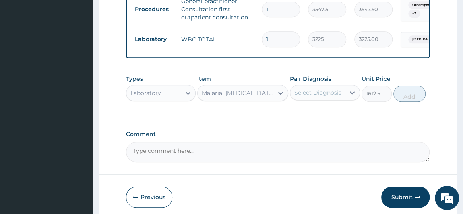
click at [325, 97] on div "Select Diagnosis" at bounding box center [317, 93] width 47 height 8
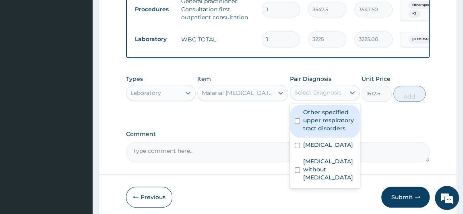
click at [325, 138] on div "Other specified upper respiratory tract disorders" at bounding box center [325, 121] width 70 height 33
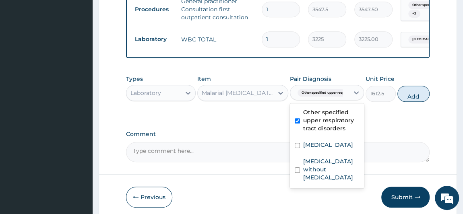
click at [324, 133] on label "Other specified upper respiratory tract disorders" at bounding box center [331, 120] width 56 height 24
checkbox input "false"
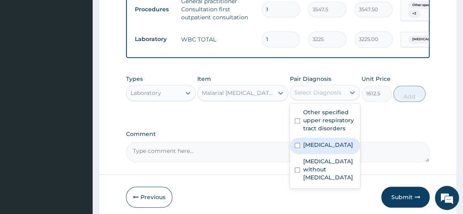
click at [325, 149] on label "Plasmodium malariae malaria without complication" at bounding box center [328, 145] width 50 height 8
checkbox input "true"
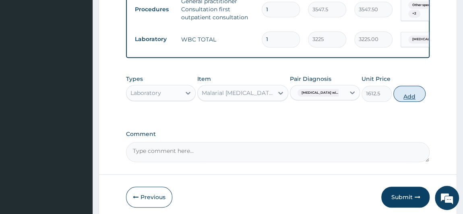
click at [425, 97] on button "Add" at bounding box center [410, 94] width 32 height 16
type input "0"
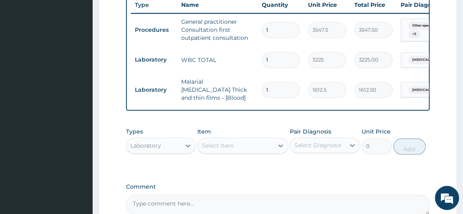
scroll to position [380, 0]
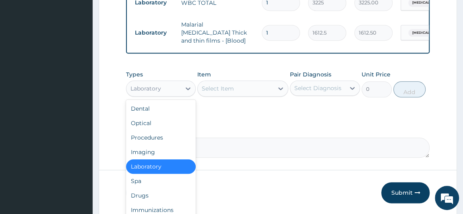
click at [175, 90] on div "Laboratory" at bounding box center [153, 88] width 55 height 13
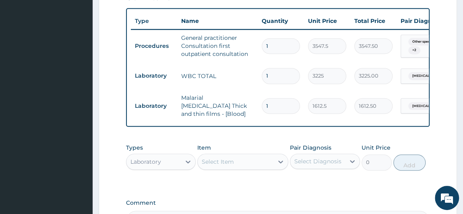
scroll to position [343, 0]
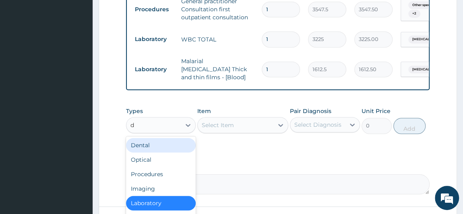
type input "dr"
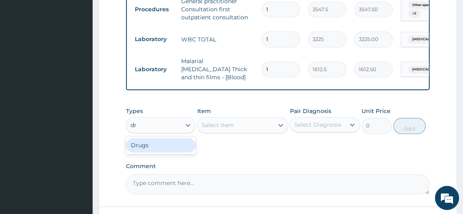
click at [178, 147] on div "Drugs" at bounding box center [161, 145] width 70 height 14
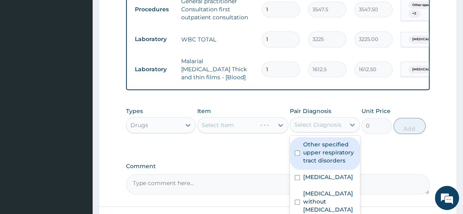
click at [323, 128] on div "Select Diagnosis" at bounding box center [317, 125] width 47 height 8
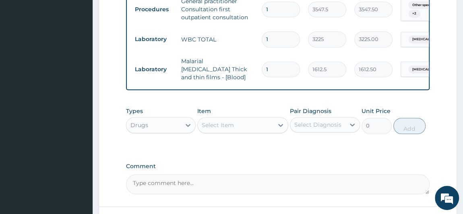
click at [240, 122] on div "Select Item" at bounding box center [236, 125] width 76 height 13
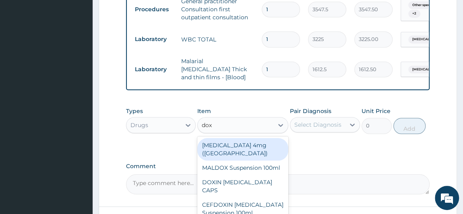
type input "doxy"
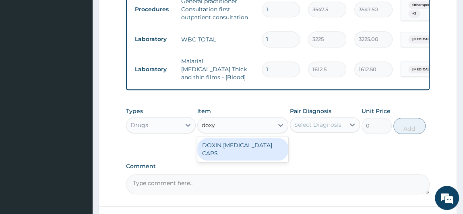
click at [243, 148] on div "DOXIN DOXYCYCLINE CAPS" at bounding box center [242, 149] width 91 height 23
click at [243, 148] on div "Types Drugs Item option Malarial Parasite Thick and thin films - [Blood], selec…" at bounding box center [278, 126] width 304 height 47
type input "59.125"
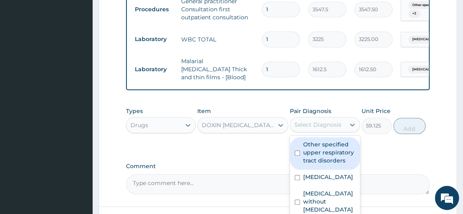
click at [325, 130] on div "Select Diagnosis" at bounding box center [317, 124] width 55 height 13
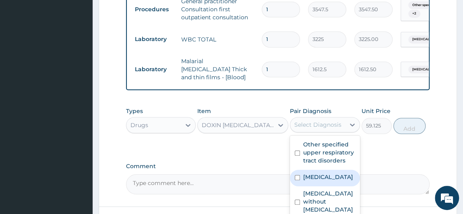
click at [321, 181] on label "Plasmodium malariae malaria without complication" at bounding box center [328, 177] width 50 height 8
checkbox input "true"
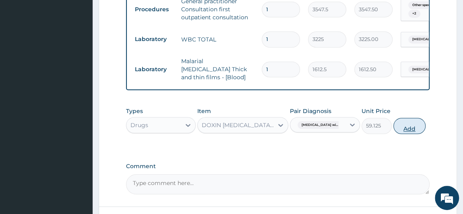
click at [423, 128] on button "Add" at bounding box center [410, 126] width 32 height 16
type input "0"
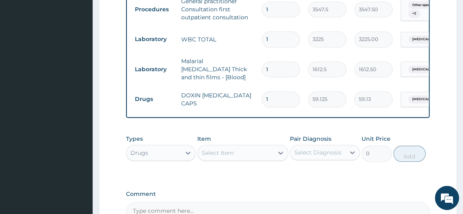
type input "0"
type input "0.00"
type input "1"
type input "59.13"
type input "10"
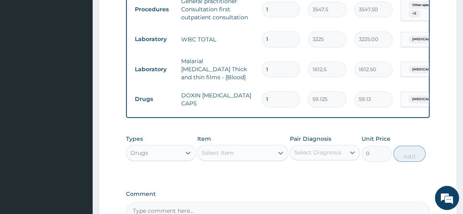
type input "591.25"
type input "10"
click at [255, 159] on div "Select Item" at bounding box center [236, 153] width 76 height 13
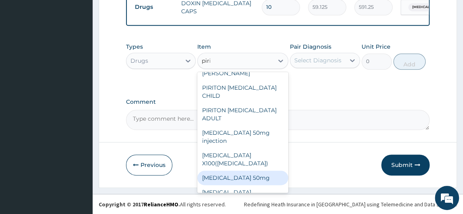
scroll to position [1, 0]
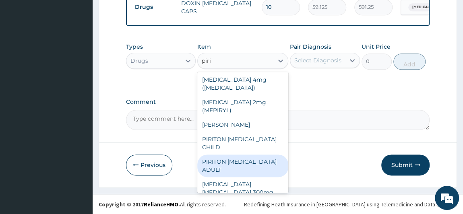
type input "pirit"
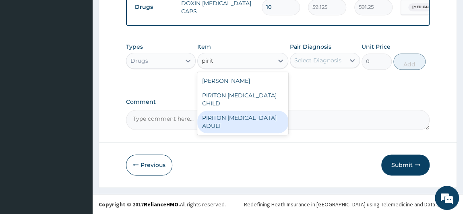
scroll to position [0, 0]
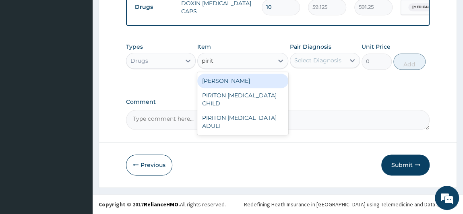
click at [230, 83] on div "PIRITON TAB EVANS" at bounding box center [242, 81] width 91 height 14
type input "23.65"
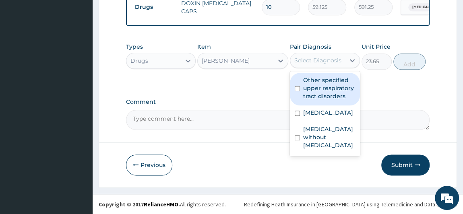
click at [307, 60] on div "Select Diagnosis" at bounding box center [317, 60] width 47 height 8
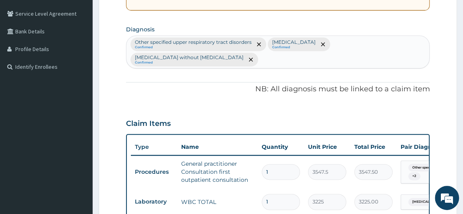
scroll to position [179, 0]
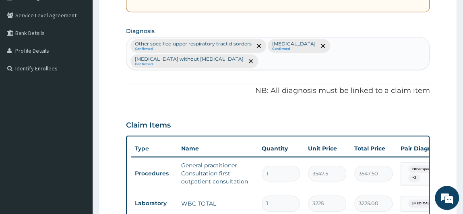
click at [247, 59] on div "Other specified upper respiratory tract disorders Confirmed Plasmodium malariae…" at bounding box center [277, 53] width 303 height 32
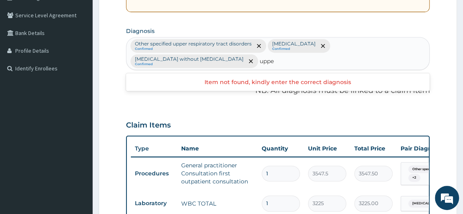
type input "upper"
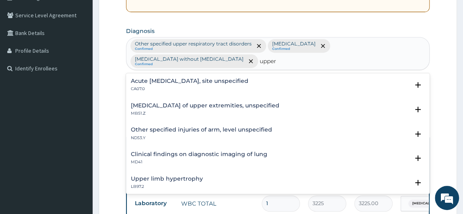
click at [233, 81] on h4 "Acute upper respiratory infection, site unspecified" at bounding box center [190, 81] width 118 height 6
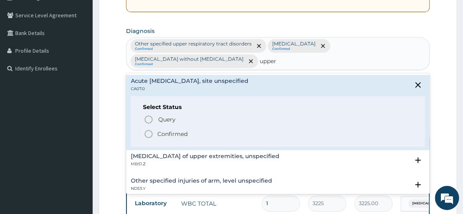
click at [175, 134] on p "Confirmed" at bounding box center [172, 134] width 30 height 8
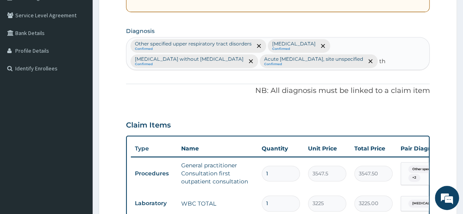
type input "t"
type input "u"
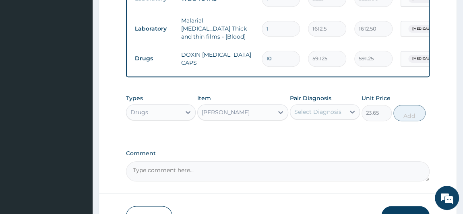
scroll to position [399, 0]
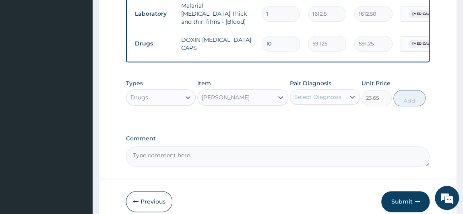
click at [311, 97] on div "Select Diagnosis" at bounding box center [317, 97] width 47 height 8
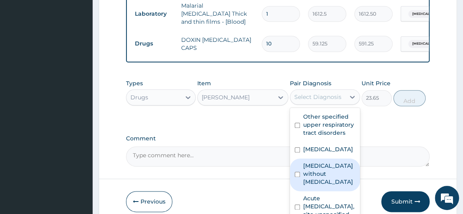
scroll to position [29, 0]
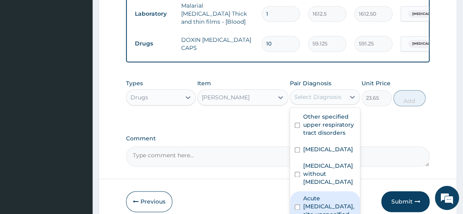
click at [327, 201] on label "Acute upper respiratory infection, site unspecified" at bounding box center [329, 207] width 52 height 24
checkbox input "true"
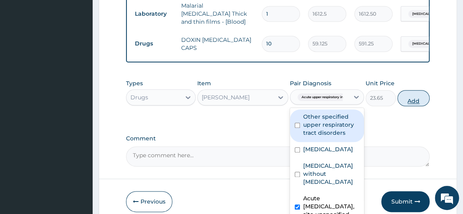
click at [418, 99] on button "Add" at bounding box center [414, 98] width 32 height 16
type input "0"
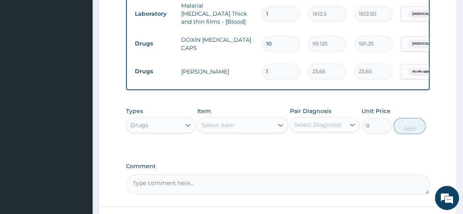
type input "10"
type input "236.50"
type input "10"
click at [245, 125] on div "Select Item" at bounding box center [236, 125] width 76 height 13
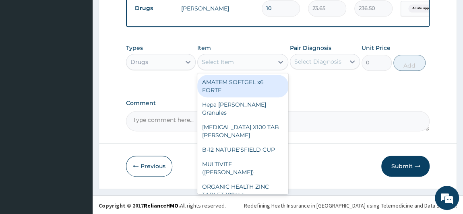
scroll to position [463, 0]
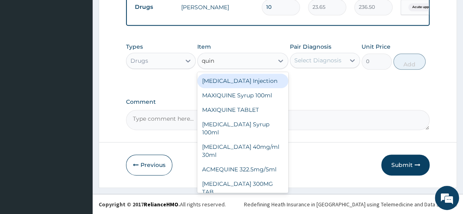
type input "quini"
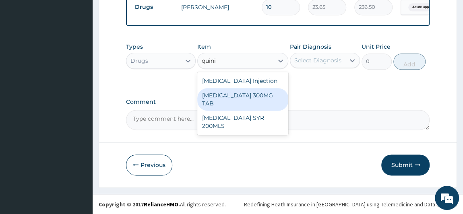
click at [254, 102] on div "QUININE 300MG TAB" at bounding box center [242, 99] width 91 height 23
type input "150"
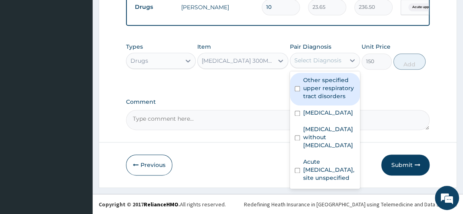
click at [331, 63] on div "Select Diagnosis" at bounding box center [317, 60] width 47 height 8
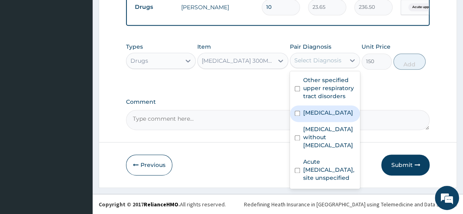
click at [317, 117] on label "Plasmodium malariae malaria without complication" at bounding box center [328, 113] width 50 height 8
checkbox input "true"
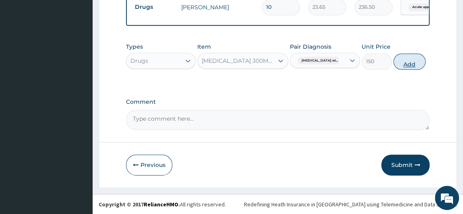
click at [421, 59] on button "Add" at bounding box center [410, 62] width 32 height 16
type input "0"
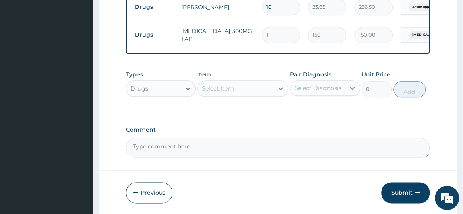
type input "0.00"
type input "3"
type input "450.00"
type input "30"
type input "4500.00"
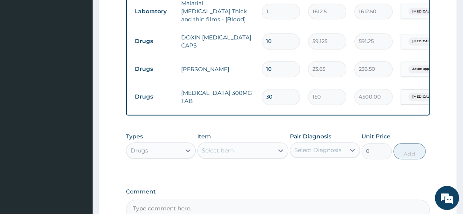
scroll to position [390, 0]
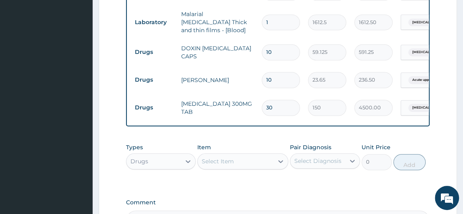
type input "30"
click at [247, 160] on div "Select Item" at bounding box center [236, 161] width 76 height 13
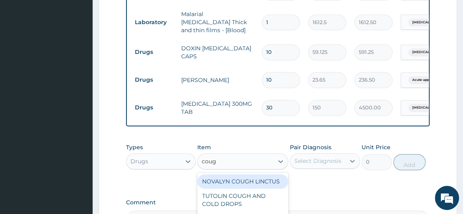
type input "cough"
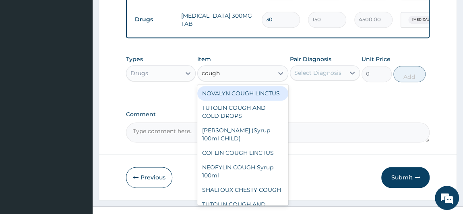
scroll to position [491, 0]
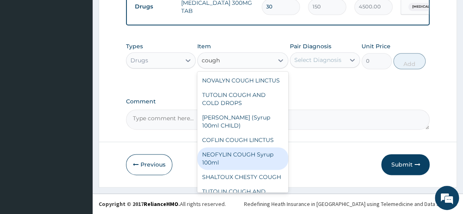
click at [230, 170] on div "NEOFYLIN COUGH Syrup 100ml" at bounding box center [242, 158] width 91 height 23
type input "1419"
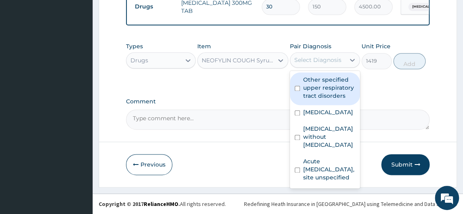
click at [307, 59] on div "Select Diagnosis" at bounding box center [317, 60] width 47 height 8
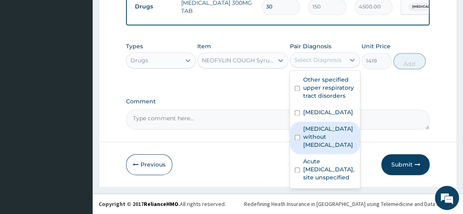
scroll to position [0, 0]
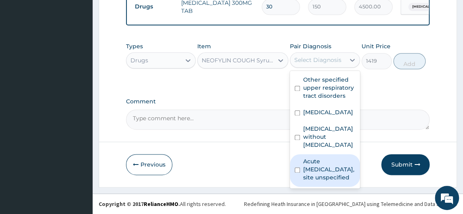
click at [324, 182] on label "Acute upper respiratory infection, site unspecified" at bounding box center [329, 169] width 52 height 24
checkbox input "true"
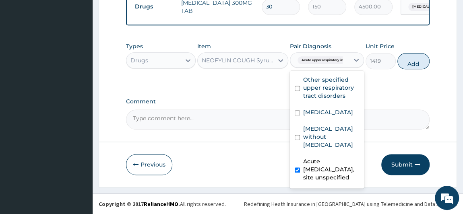
scroll to position [21, 0]
click at [413, 61] on button "Add" at bounding box center [414, 61] width 32 height 16
type input "0"
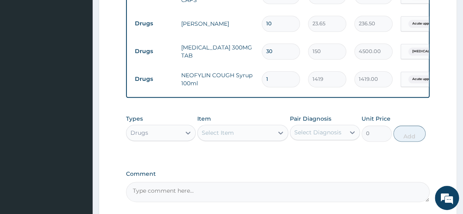
scroll to position [455, 0]
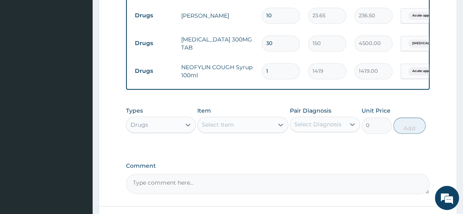
click at [233, 122] on div "Select Item" at bounding box center [236, 124] width 76 height 13
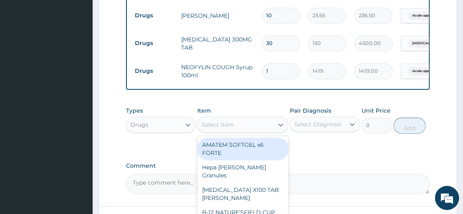
click at [233, 124] on div "Select Item" at bounding box center [236, 124] width 76 height 13
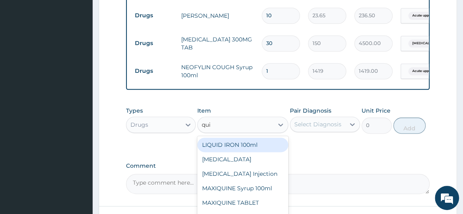
type input "quin"
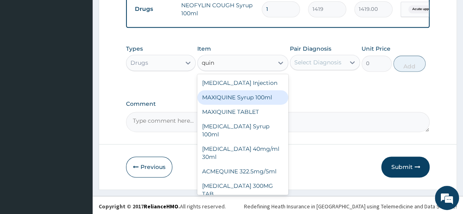
scroll to position [519, 0]
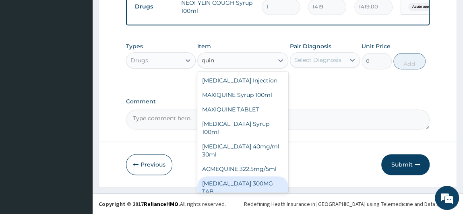
click at [260, 185] on div "QUININE 300MG TAB" at bounding box center [242, 187] width 91 height 23
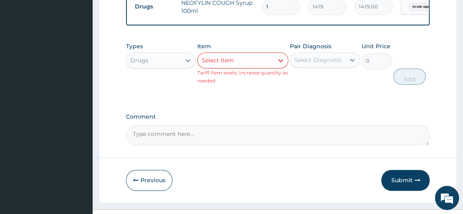
click at [258, 64] on div "Select Item" at bounding box center [236, 60] width 76 height 13
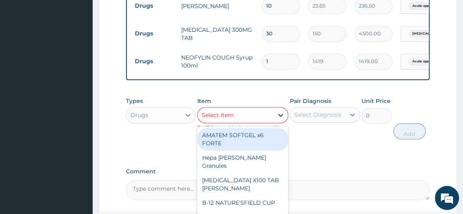
scroll to position [499, 0]
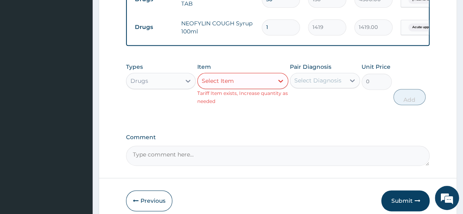
click at [258, 81] on div "Select Item" at bounding box center [236, 81] width 76 height 13
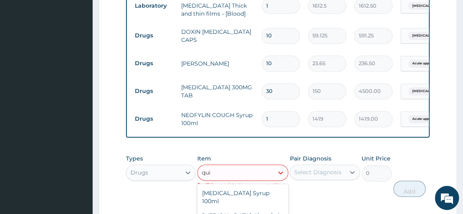
scroll to position [425, 0]
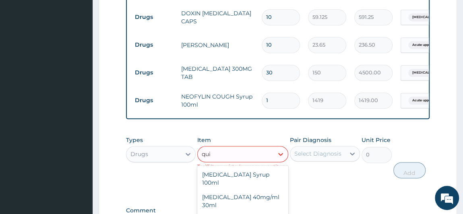
type input "qui"
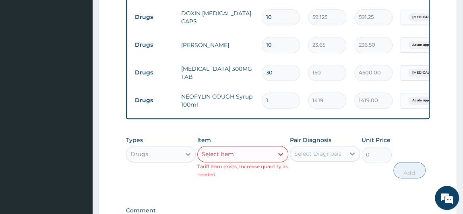
click at [359, 181] on div "Types Drugs Item Select Item Tariff Item exists, Increase quantity as needed Pa…" at bounding box center [278, 157] width 304 height 50
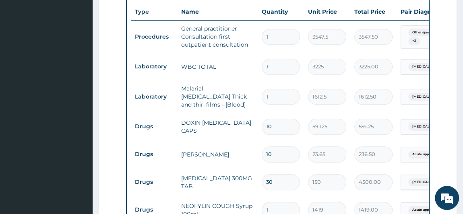
scroll to position [389, 0]
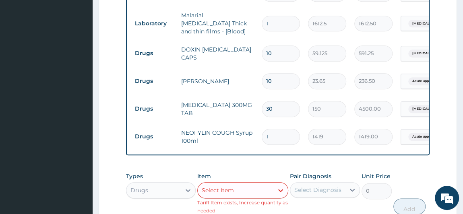
click at [418, 184] on div "Types Drugs Item Select Item Tariff Item exists, Increase quantity as needed Pa…" at bounding box center [278, 193] width 304 height 50
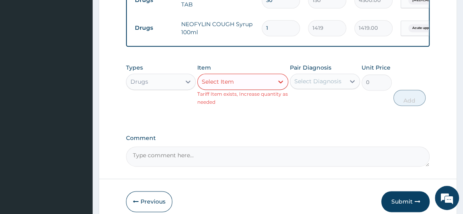
scroll to position [535, 0]
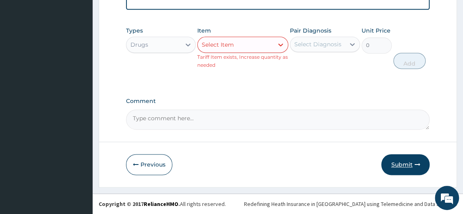
click at [410, 168] on button "Submit" at bounding box center [405, 164] width 48 height 21
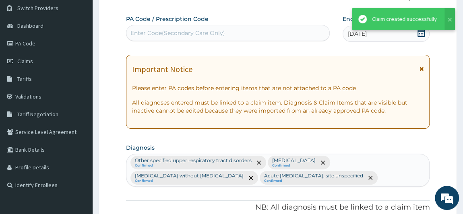
scroll to position [519, 0]
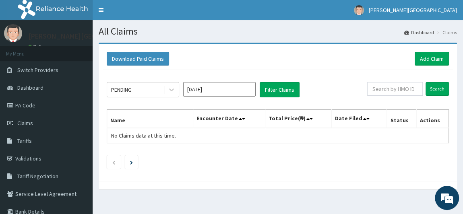
click at [213, 90] on input "[DATE]" at bounding box center [219, 89] width 72 height 14
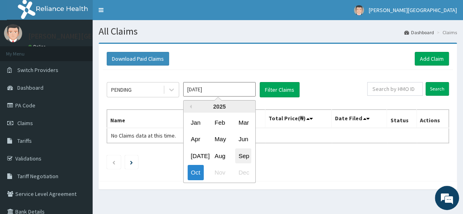
click at [249, 154] on div "Sep" at bounding box center [243, 156] width 16 height 15
type input "[DATE]"
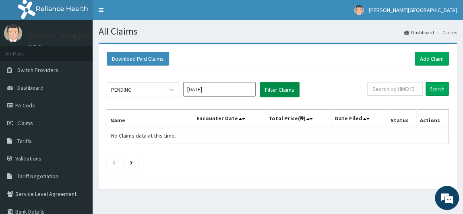
click at [280, 87] on button "Filter Claims" at bounding box center [280, 89] width 40 height 15
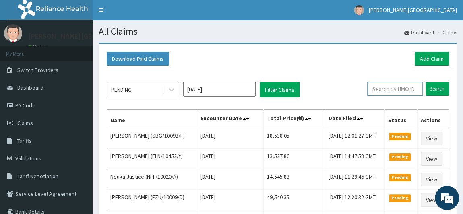
click at [393, 89] on input "text" at bounding box center [395, 89] width 56 height 14
paste input "SBG/10093/F"
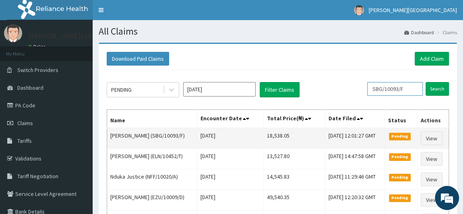
type input "SBG/10093/F"
click at [325, 130] on td "[DATE] 12:01:27 GMT" at bounding box center [355, 138] width 60 height 21
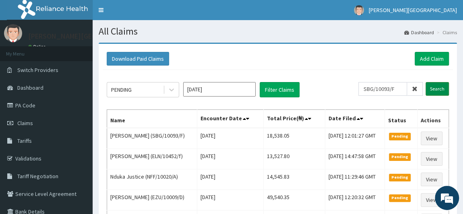
click at [442, 86] on input "Search" at bounding box center [437, 89] width 23 height 14
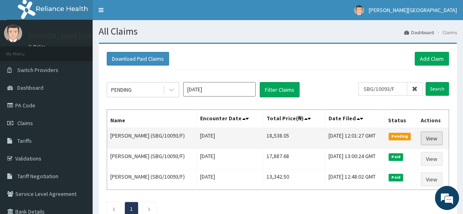
click at [438, 135] on link "View" at bounding box center [432, 139] width 22 height 14
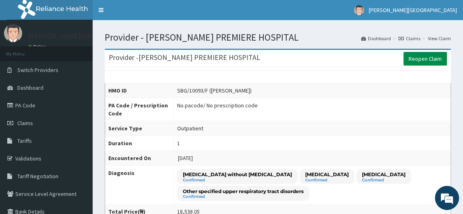
click at [414, 62] on link "Reopen Claim" at bounding box center [425, 59] width 43 height 14
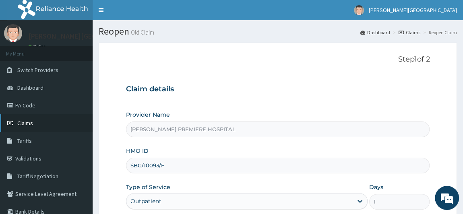
click at [25, 126] on span "Claims" at bounding box center [25, 123] width 16 height 7
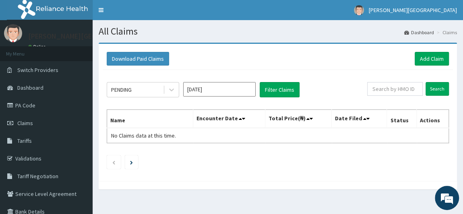
click at [210, 92] on input "[DATE]" at bounding box center [219, 89] width 72 height 14
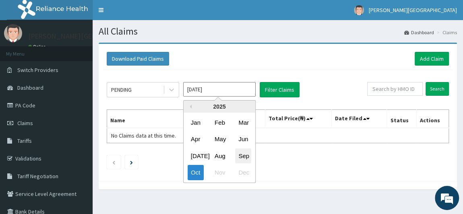
click at [248, 155] on div "Sep" at bounding box center [243, 156] width 16 height 15
type input "Sep 2025"
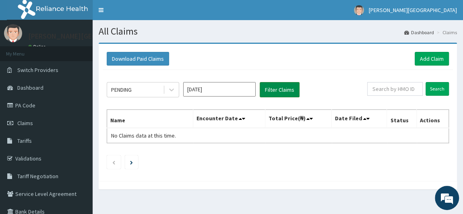
click at [272, 89] on button "Filter Claims" at bounding box center [280, 89] width 40 height 15
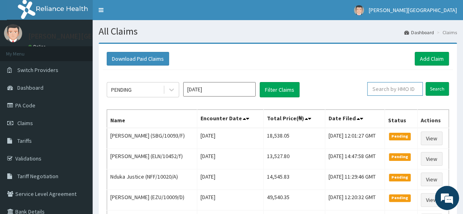
click at [399, 90] on input "text" at bounding box center [395, 89] width 56 height 14
paste input "SBG/10093/F"
type input "SBG/10093/F"
click at [443, 85] on input "Search" at bounding box center [437, 89] width 23 height 14
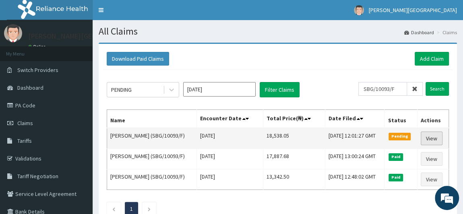
click at [429, 140] on link "View" at bounding box center [432, 139] width 22 height 14
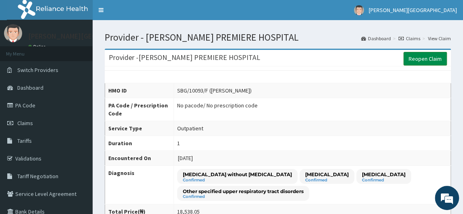
click at [432, 58] on link "Reopen Claim" at bounding box center [425, 59] width 43 height 14
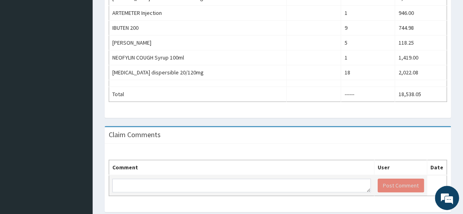
scroll to position [401, 0]
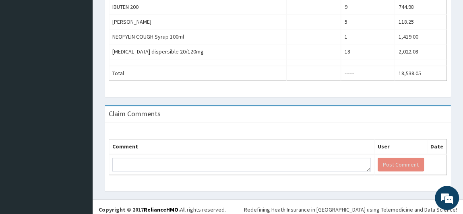
click at [249, 145] on th "Comment" at bounding box center [241, 146] width 265 height 15
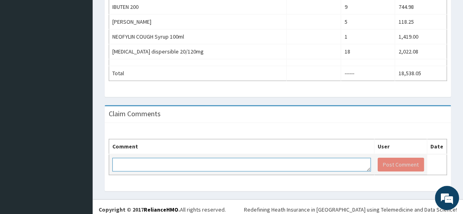
click at [217, 161] on textarea at bounding box center [241, 165] width 259 height 14
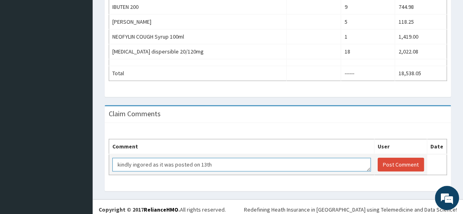
click at [141, 161] on textarea "kindly ingored as it was posted on 13th" at bounding box center [241, 165] width 259 height 14
click at [222, 159] on textarea "kindly ignored as it was posted on 13th" at bounding box center [241, 165] width 259 height 14
type textarea "kindly ignored as it was posted on 13th"
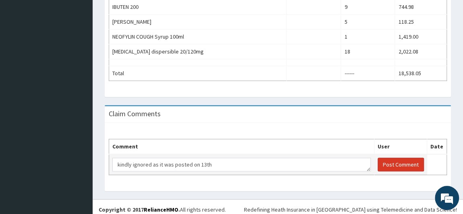
click at [409, 158] on button "Post Comment" at bounding box center [401, 165] width 46 height 14
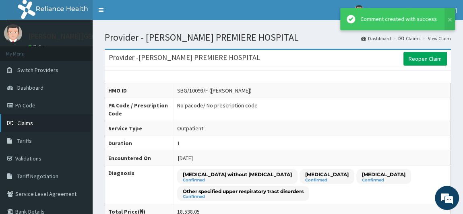
click at [27, 119] on link "Claims" at bounding box center [46, 123] width 93 height 18
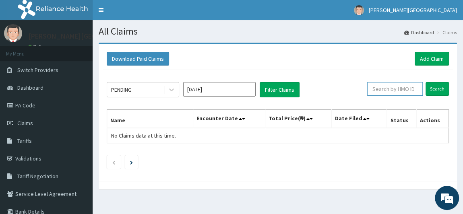
paste input "SBG/10093/F"
type input "SBG/10093/F"
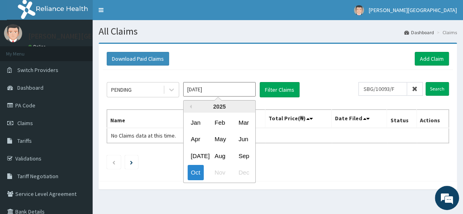
click at [200, 92] on input "[DATE]" at bounding box center [219, 89] width 72 height 14
click at [242, 155] on div "Sep" at bounding box center [243, 156] width 16 height 15
type input "[DATE]"
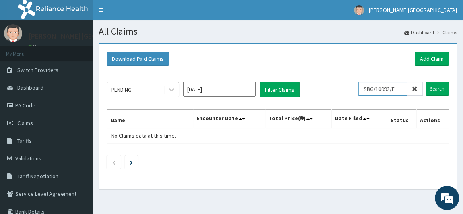
click at [401, 87] on input "SBG/10093/F" at bounding box center [382, 89] width 49 height 14
type input "SBG/10093/b"
click at [438, 88] on input "Search" at bounding box center [437, 89] width 23 height 14
